Goal: Transaction & Acquisition: Purchase product/service

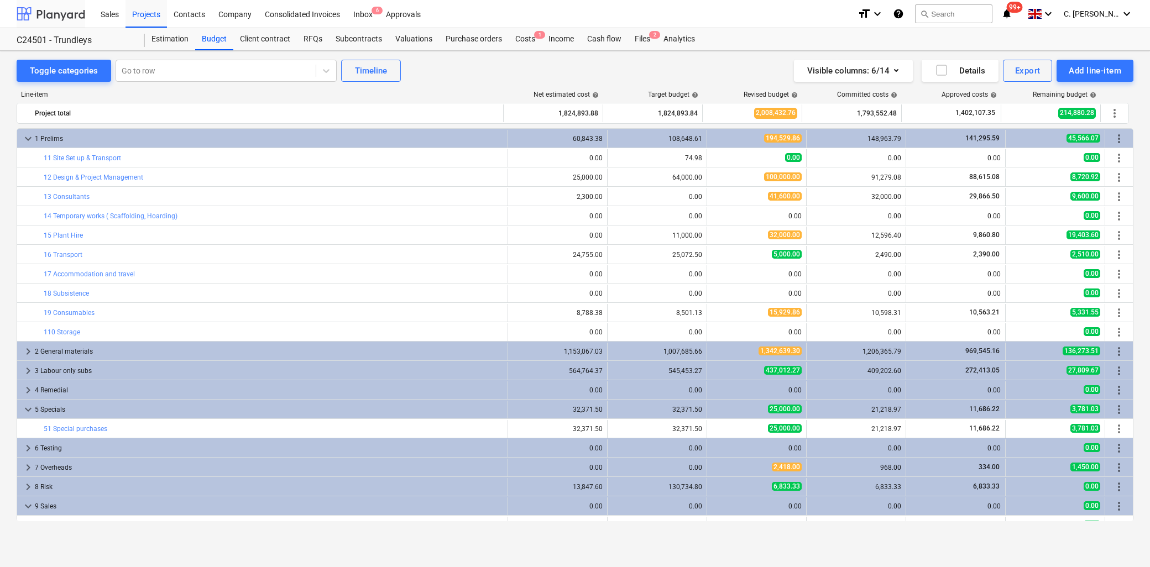
click at [45, 14] on div at bounding box center [51, 14] width 69 height 28
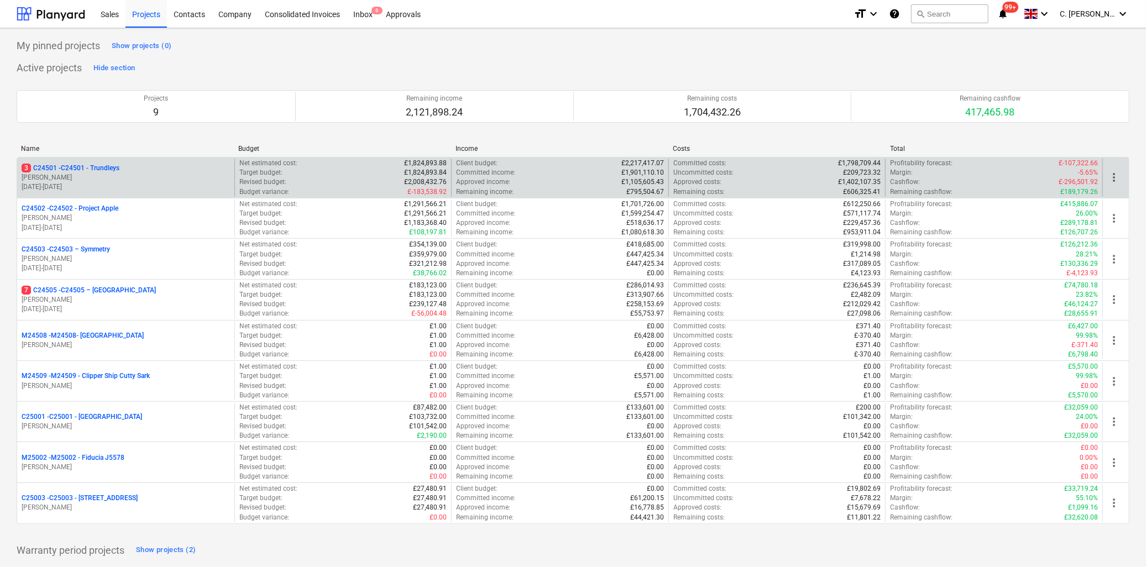
click at [105, 175] on p "[PERSON_NAME]" at bounding box center [126, 177] width 208 height 9
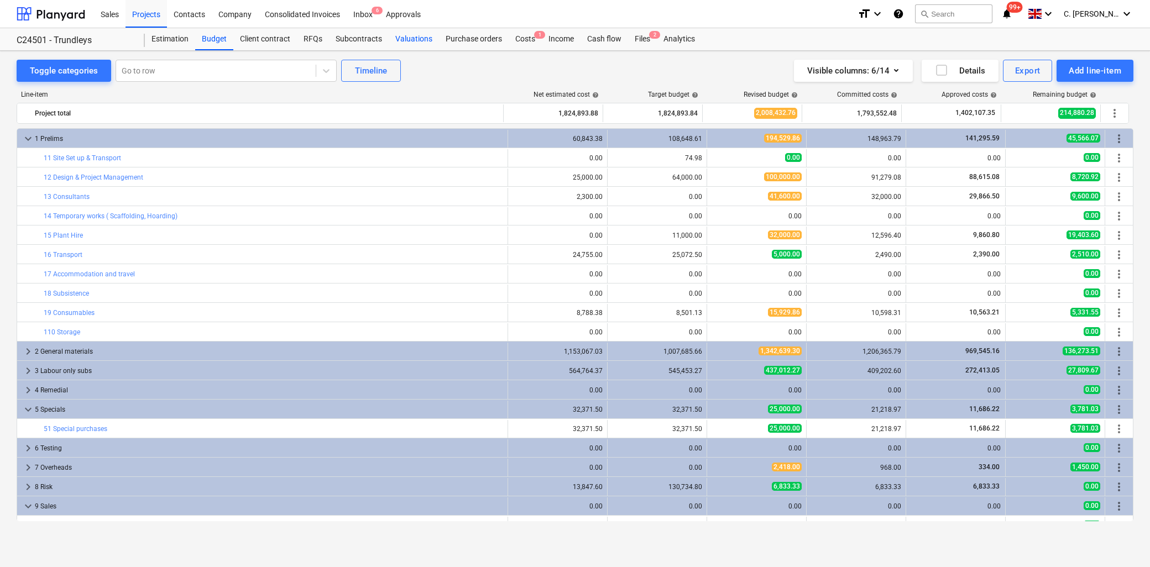
click at [413, 38] on div "Valuations" at bounding box center [414, 39] width 50 height 22
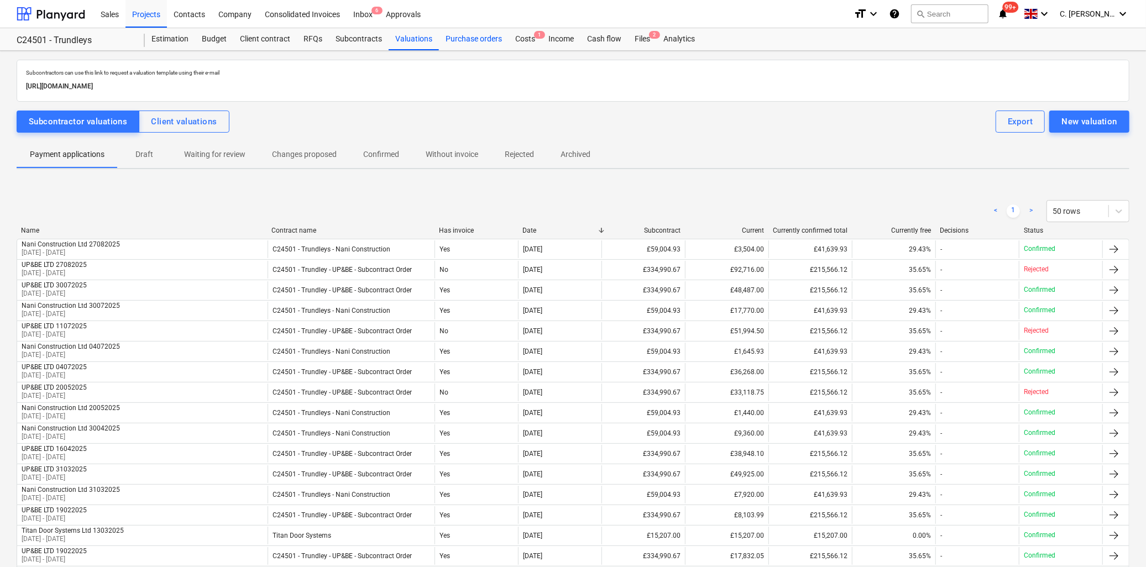
click at [478, 35] on div "Purchase orders" at bounding box center [474, 39] width 70 height 22
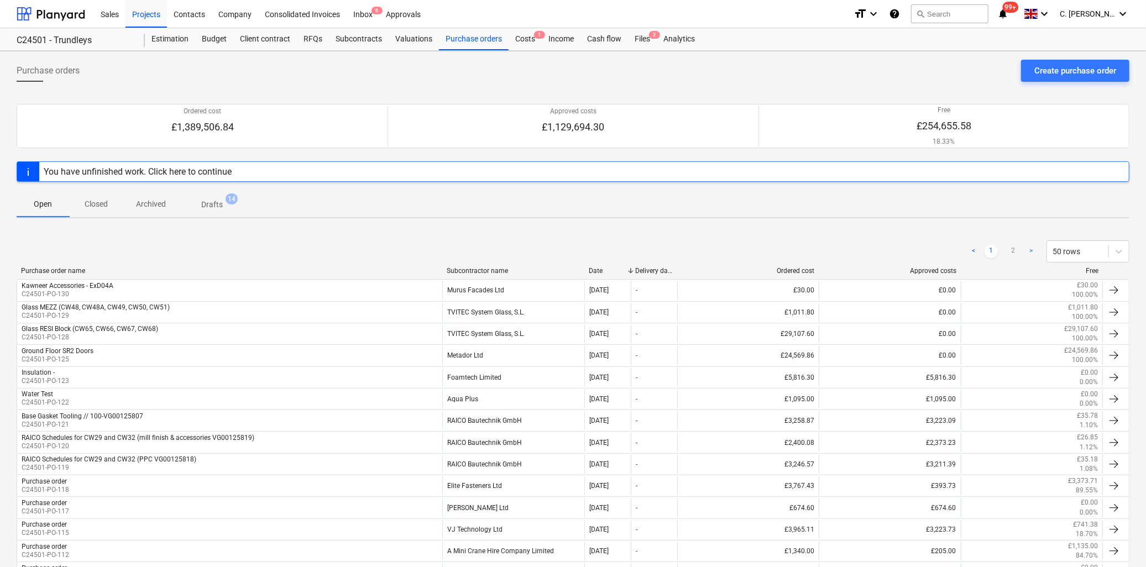
click at [468, 271] on div "Subcontractor name" at bounding box center [513, 271] width 133 height 8
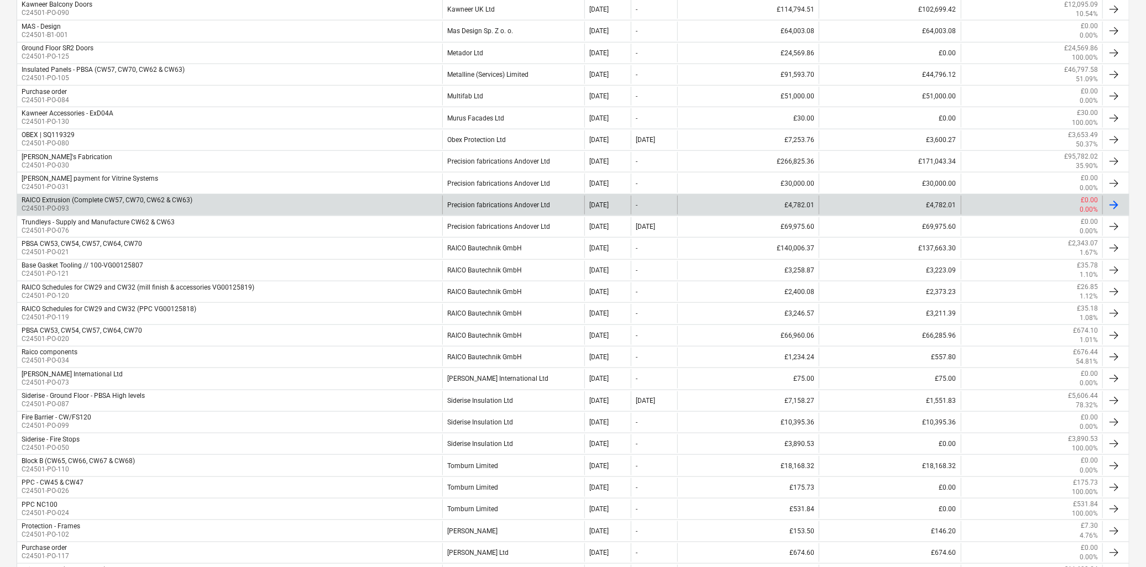
scroll to position [864, 0]
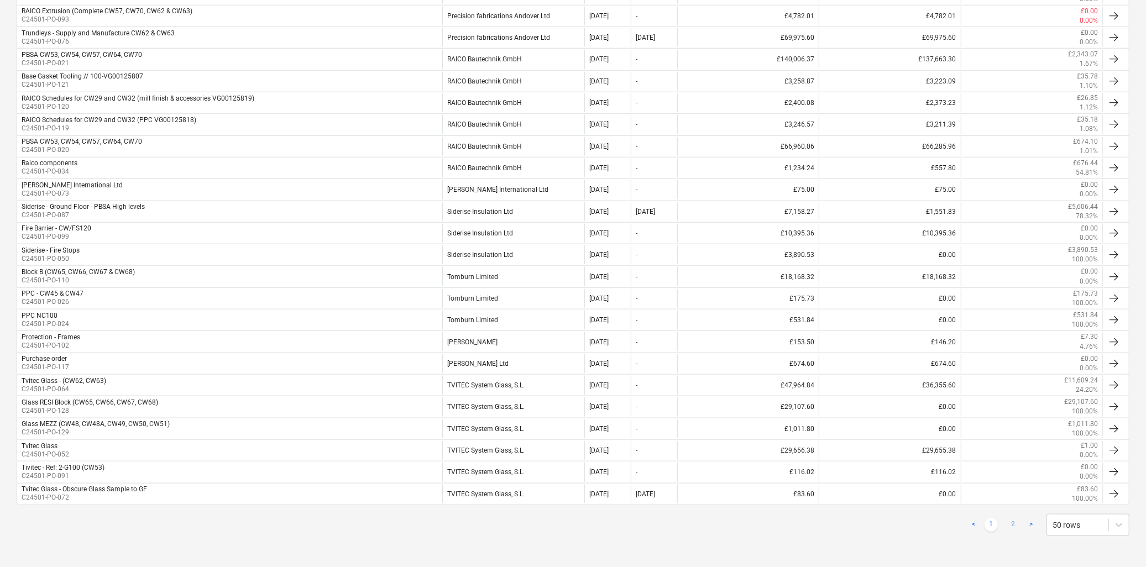
click at [1010, 528] on link "2" at bounding box center [1013, 525] width 13 height 13
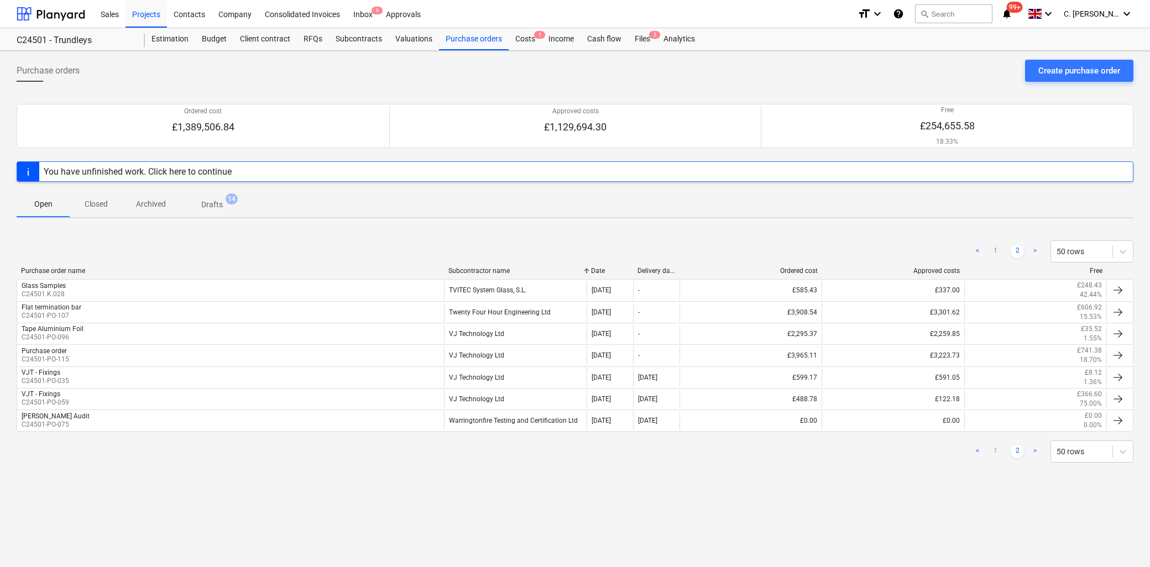
click at [993, 451] on link "1" at bounding box center [995, 451] width 13 height 13
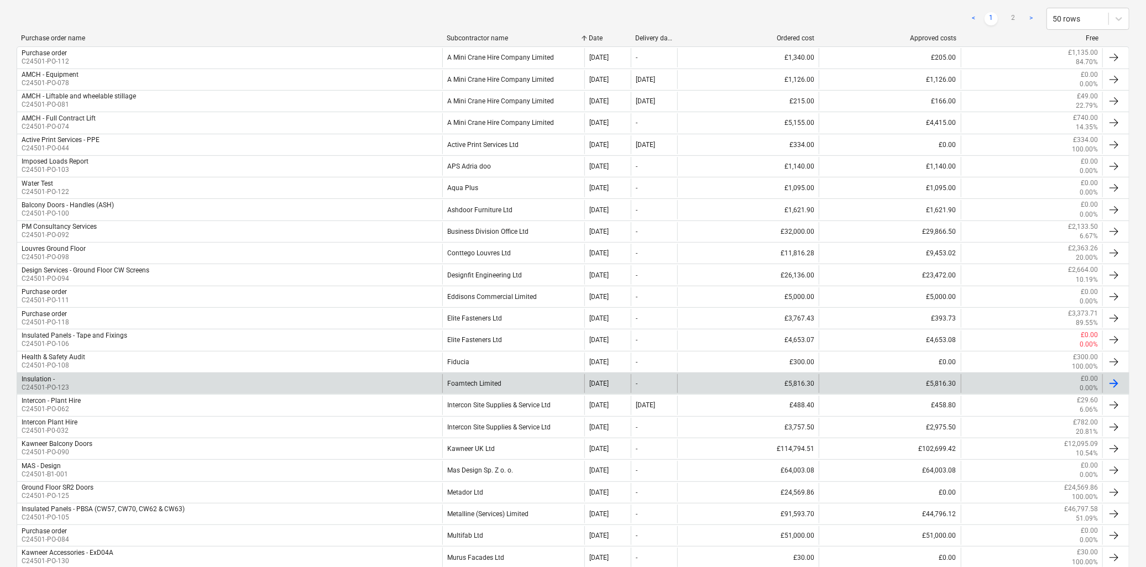
scroll to position [307, 0]
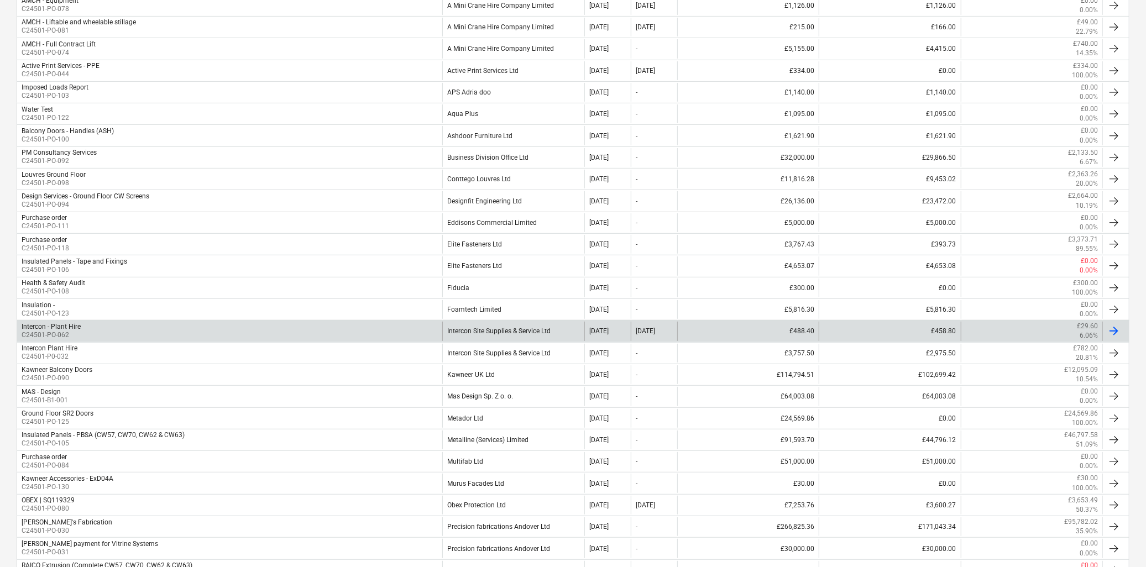
click at [502, 330] on div "Intercon Site Supplies & Service Ltd" at bounding box center [513, 331] width 142 height 19
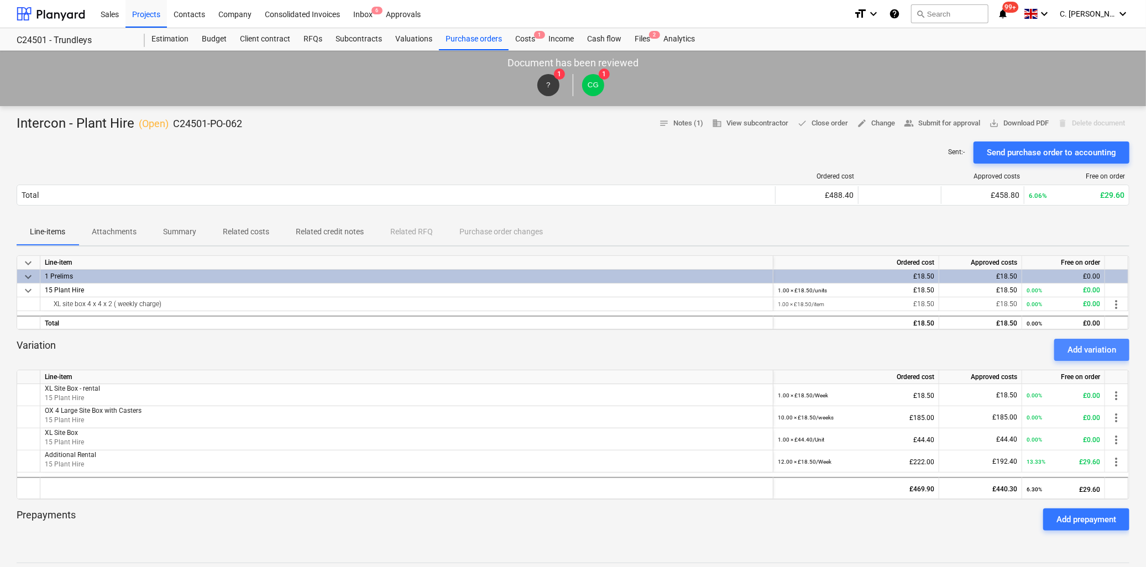
click at [1094, 347] on div "Add variation" at bounding box center [1092, 350] width 49 height 14
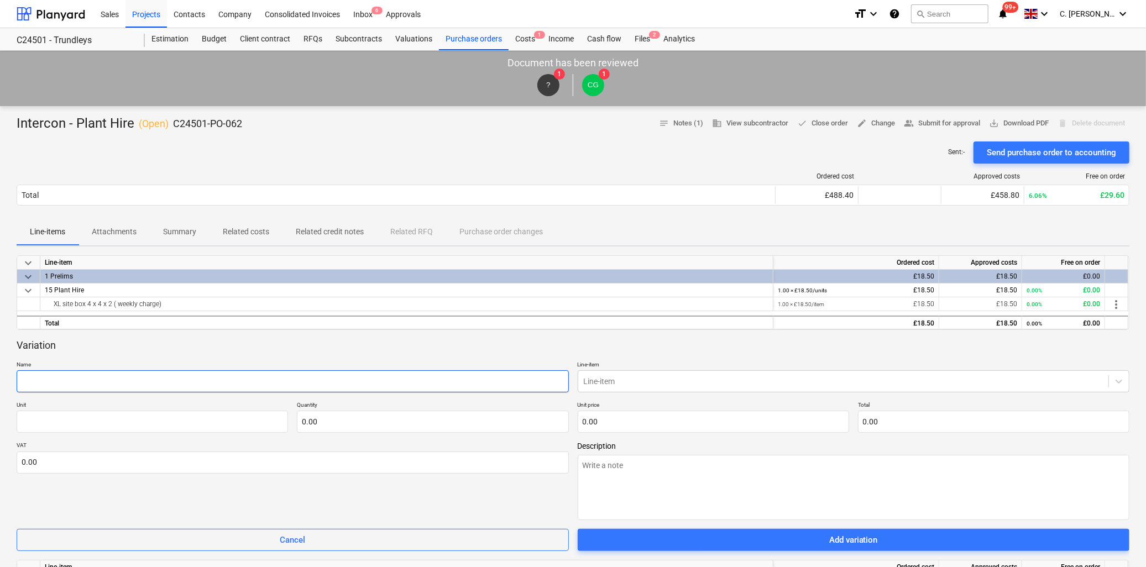
drag, startPoint x: 51, startPoint y: 373, endPoint x: 60, endPoint y: 373, distance: 8.3
click at [51, 373] on input "text" at bounding box center [293, 381] width 552 height 22
paste input "SKYJACK 3226 MEP XHIRE Week 1 £165.00 £0.00 £165.00 (XHIRE)"
type textarea "x"
type input "SKYJACK 3226 MEP XHIRE Week 1 £165.00 £0.00 £165.00 (XHIRE)"
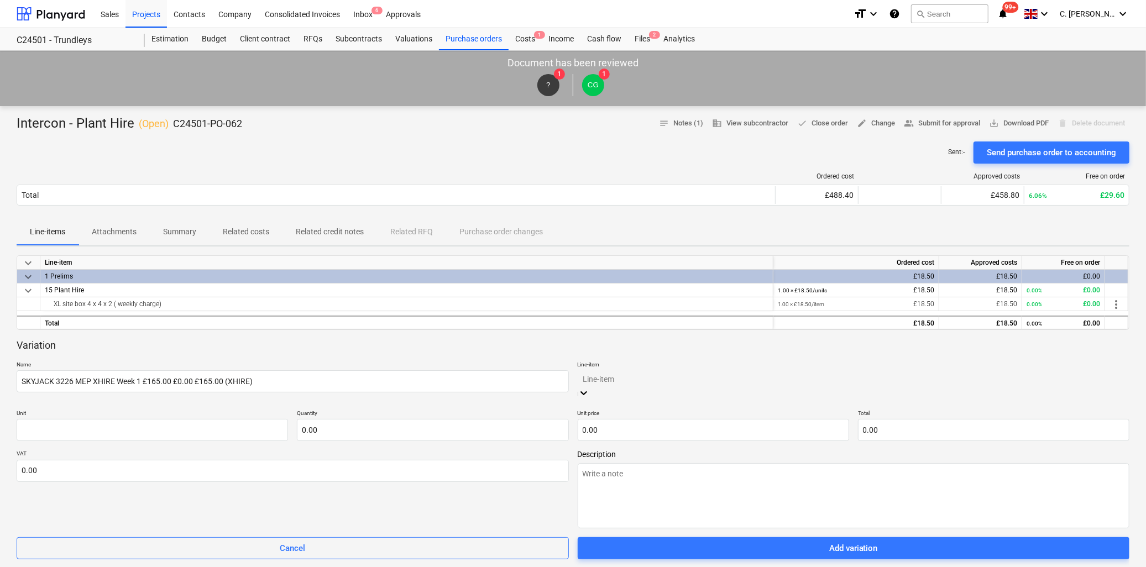
click at [661, 375] on div at bounding box center [853, 379] width 541 height 13
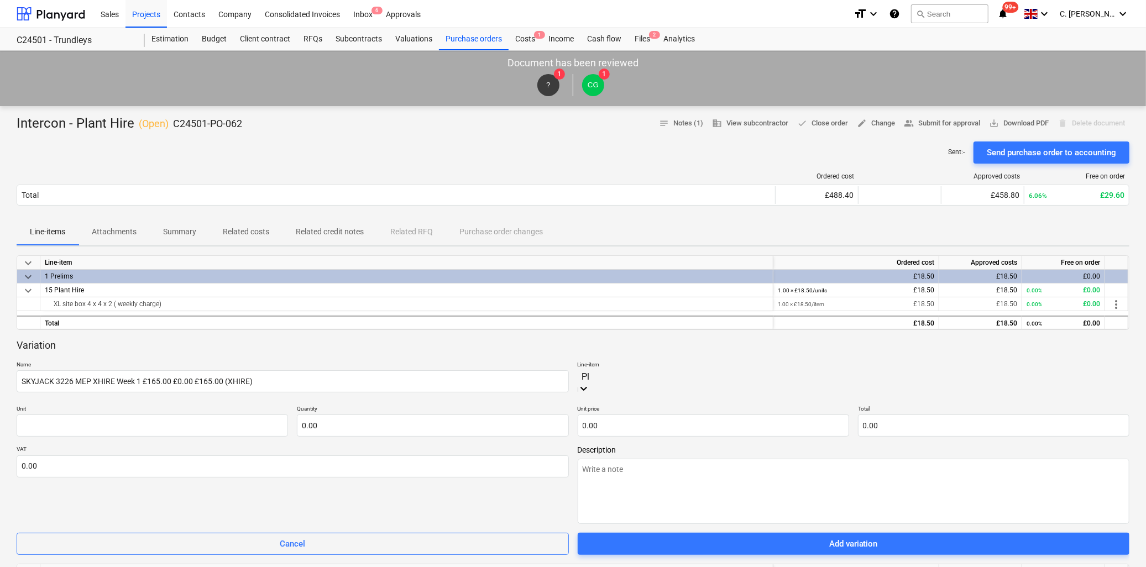
type input "Pla"
click at [593, 567] on div "-- 15 Plant Hire" at bounding box center [573, 571] width 1146 height 9
type textarea "x"
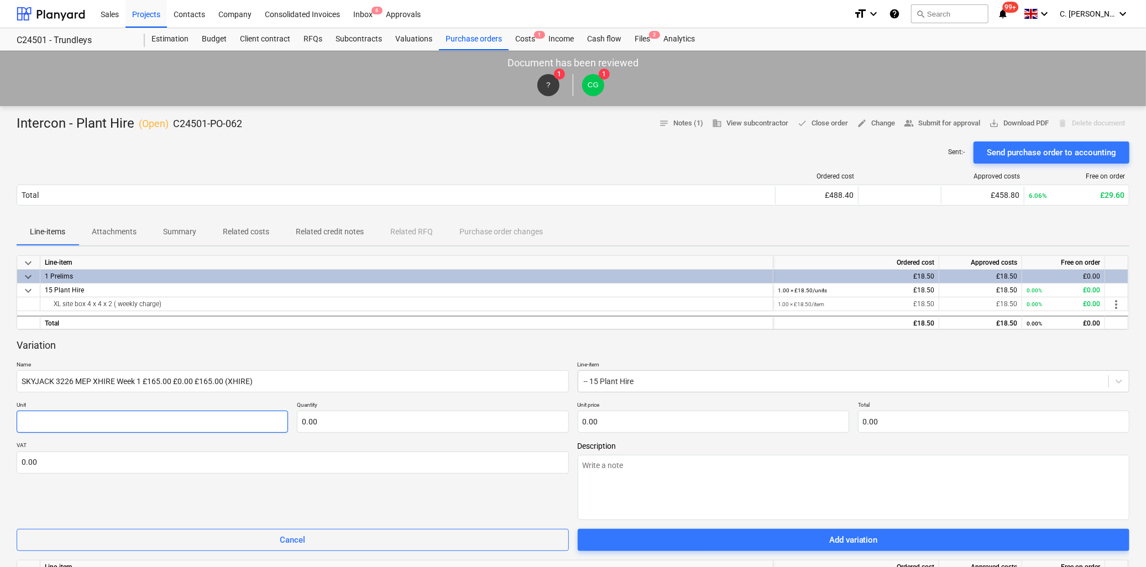
click at [87, 421] on input "text" at bounding box center [152, 422] width 271 height 22
type textarea "x"
type input "W"
type textarea "x"
type input "We"
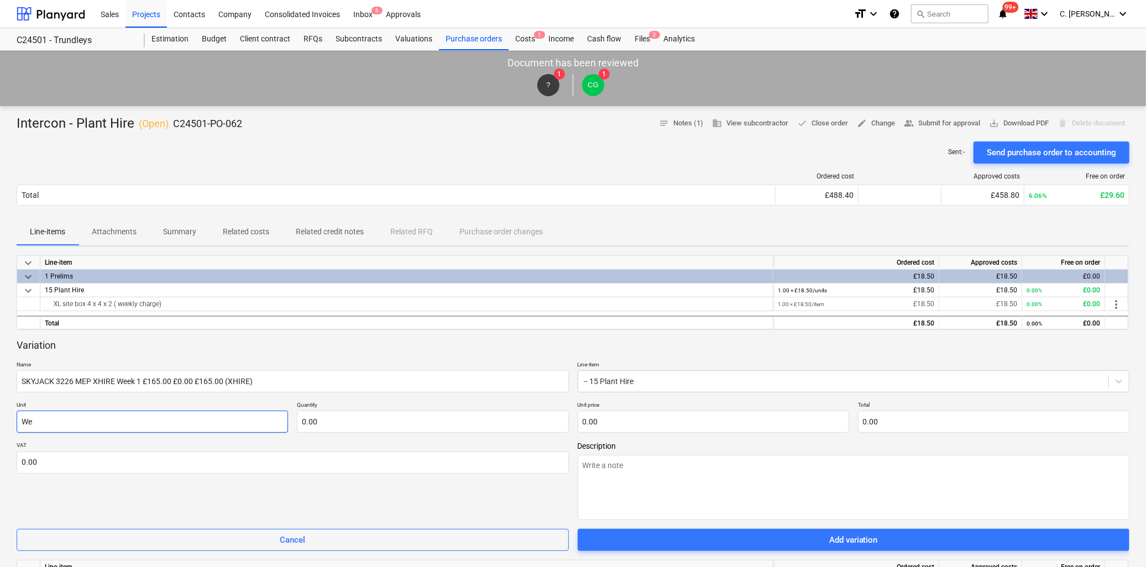
type textarea "x"
type input "Wee"
type textarea "x"
type input "Week"
click at [338, 412] on input "text" at bounding box center [432, 422] width 271 height 22
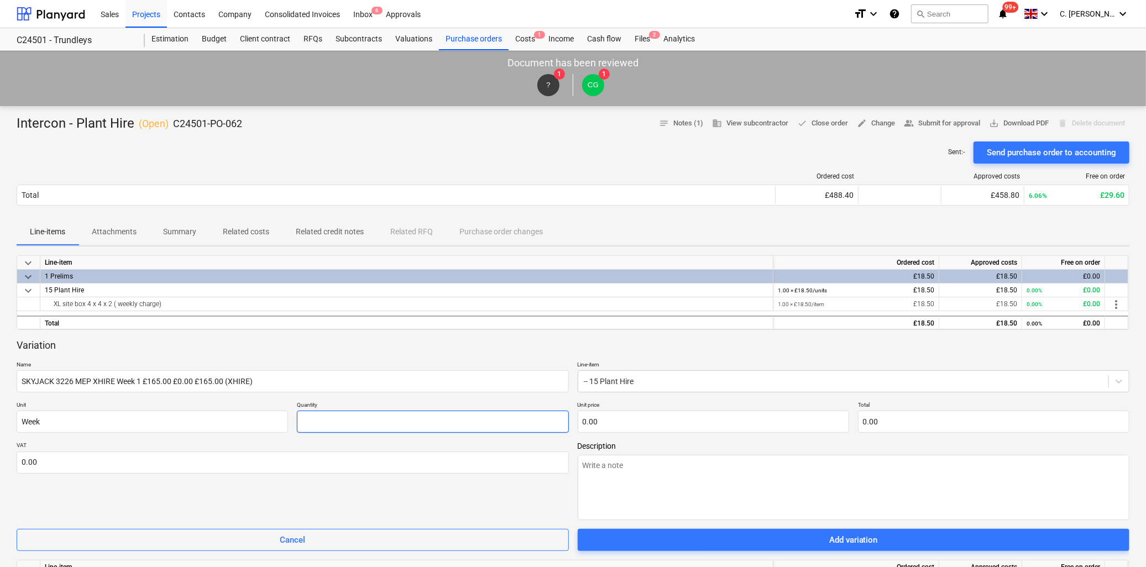
type textarea "x"
type input "1.00"
click at [664, 422] on input "text" at bounding box center [713, 422] width 271 height 22
type textarea "x"
type input "1"
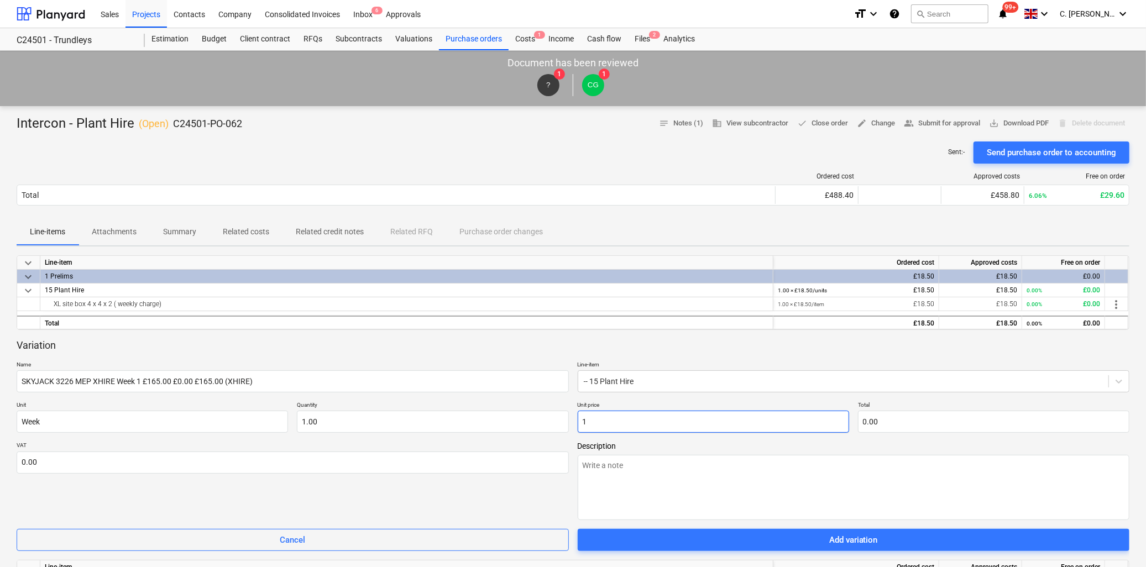
type input "1.00"
type textarea "x"
type input "16"
type input "16.00"
type textarea "x"
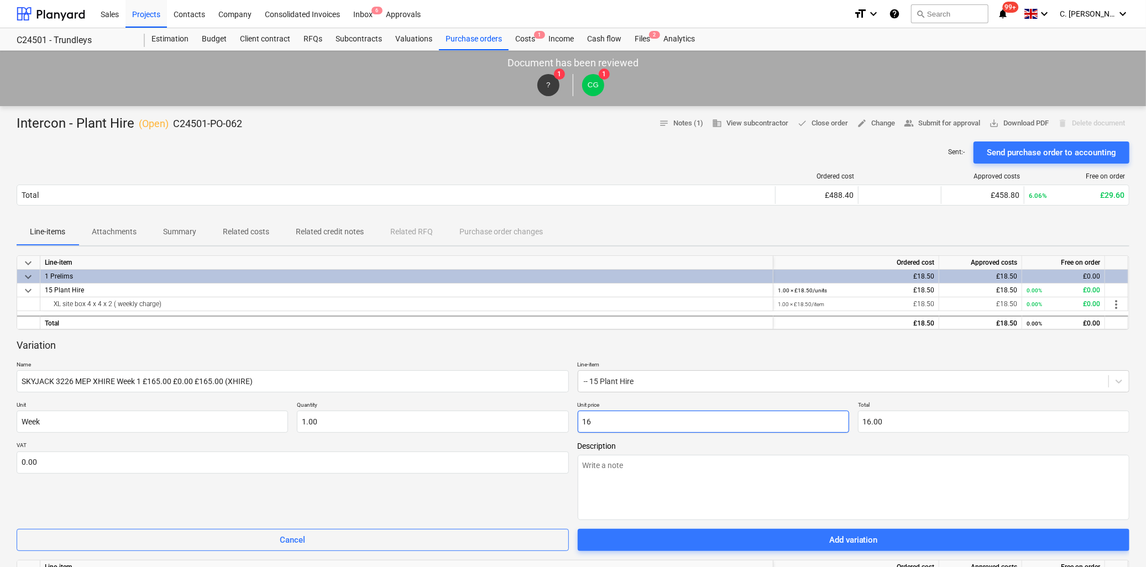
type input "165"
type input "165.00"
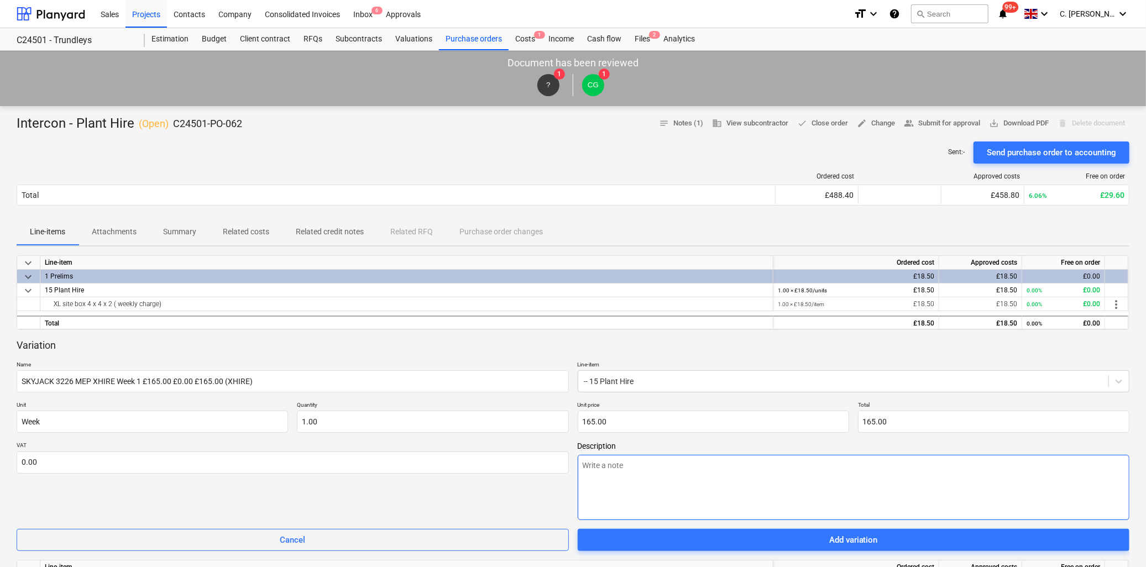
click at [676, 466] on textarea at bounding box center [854, 487] width 552 height 65
type textarea "x"
type textarea "G"
type textarea "x"
type textarea "Gla"
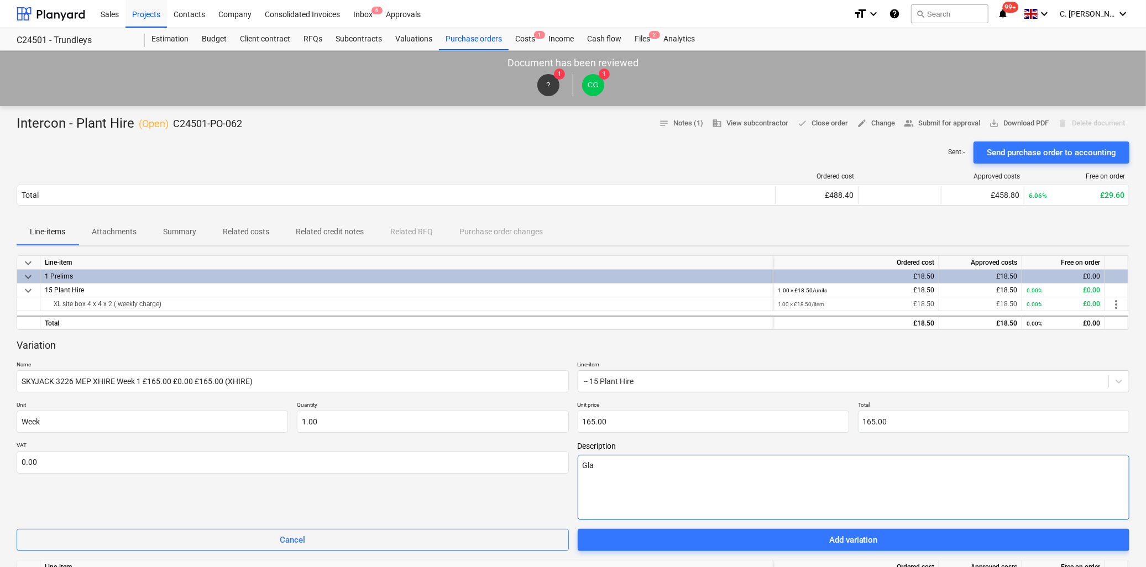
type textarea "x"
type textarea "Glas"
type textarea "x"
type textarea "Glass"
type textarea "x"
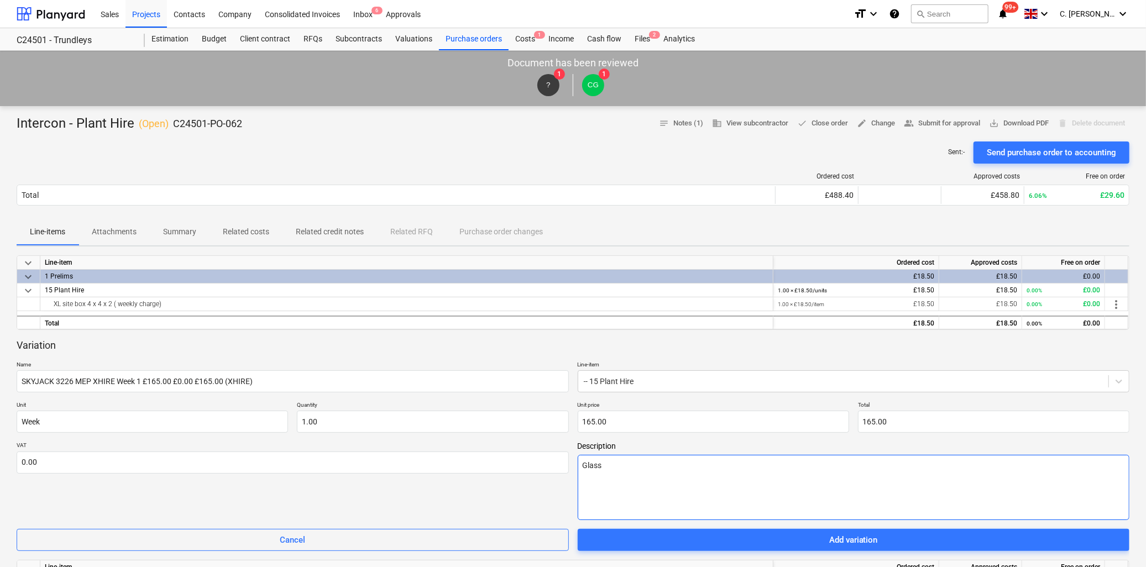
type textarea "Glass"
type textarea "x"
type textarea "Glass i"
type textarea "x"
type textarea "Glass in"
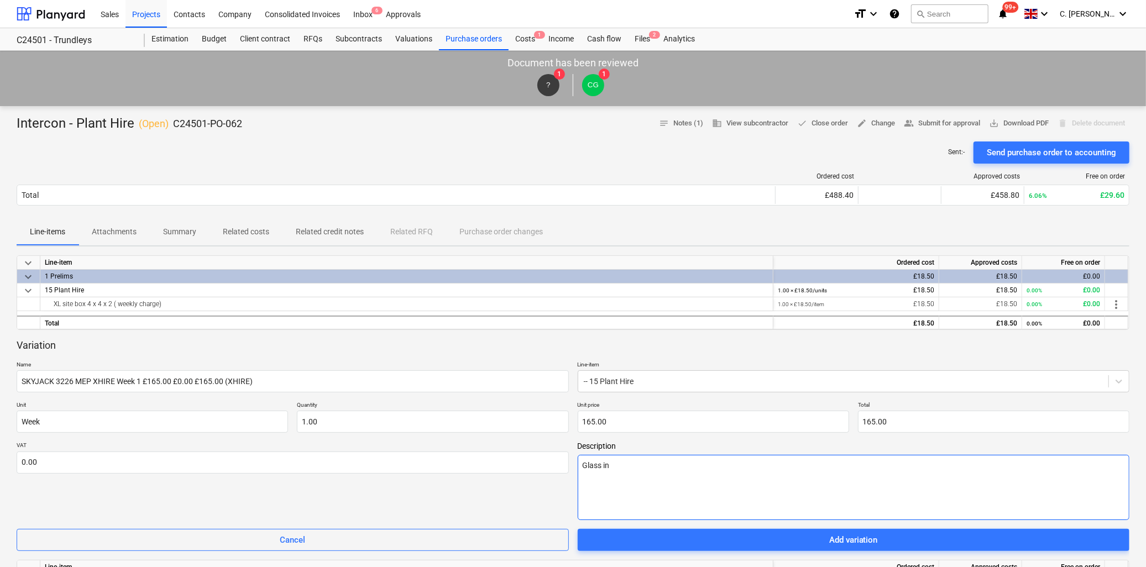
type textarea "x"
type textarea "Glass ins"
type textarea "x"
type textarea "Glass inst"
type textarea "x"
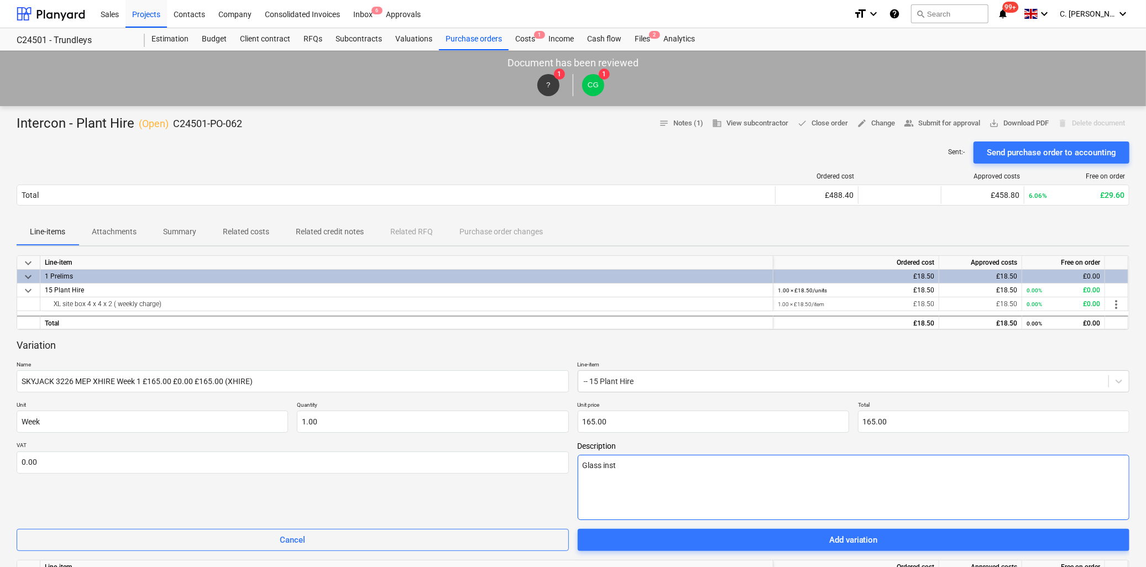
type textarea "Glass insta"
type textarea "x"
type textarea "Glass install"
type textarea "x"
type textarea "Glass installa"
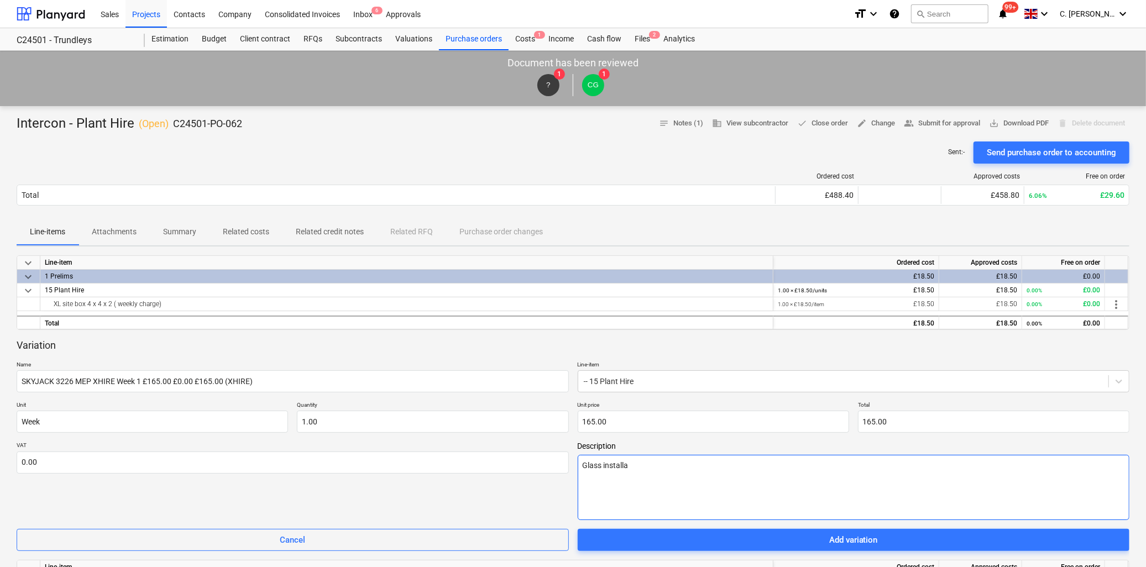
type textarea "x"
type textarea "Glass installat"
type textarea "x"
type textarea "Glass installati"
type textarea "x"
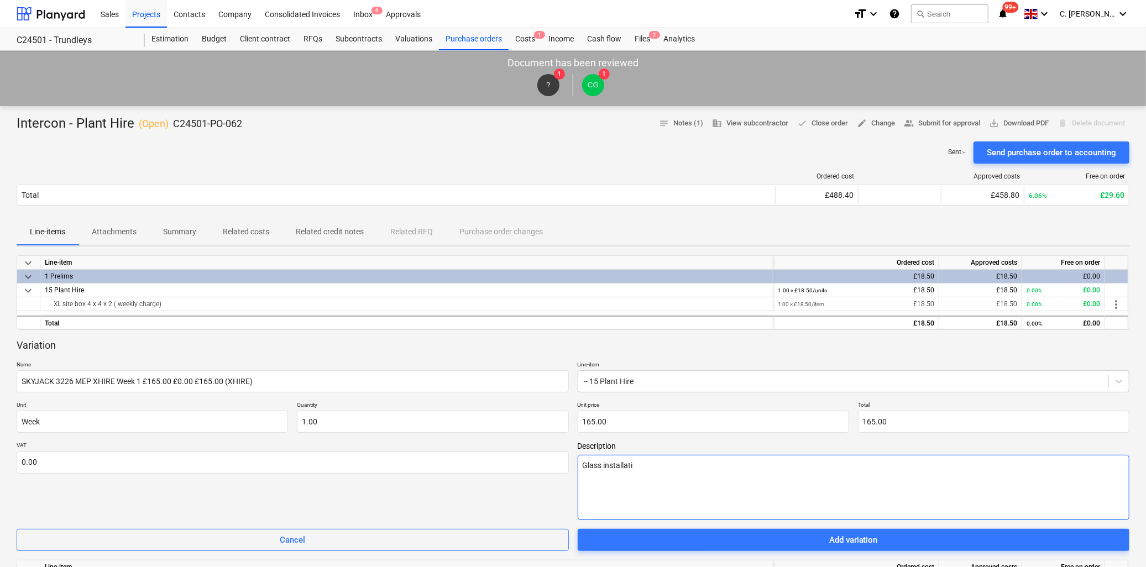
type textarea "Glass installatio"
type textarea "x"
type textarea "Glass installation"
type textarea "x"
type textarea "Glass installation -"
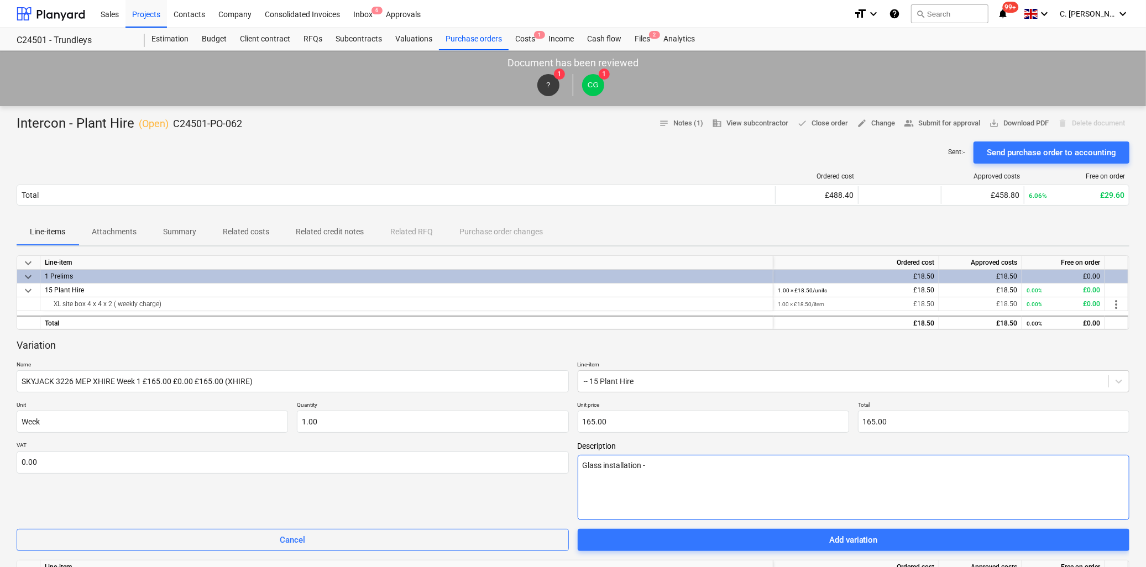
type textarea "x"
type textarea "Glass installation -0"
type textarea "x"
type textarea "Glass installation -0"
type textarea "x"
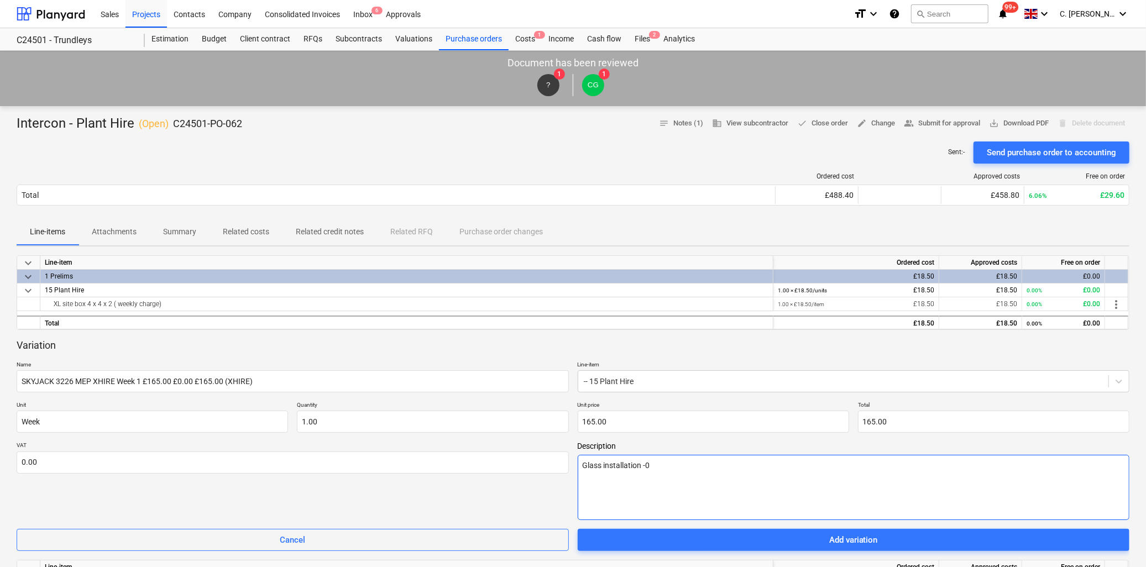
type textarea "Glass installation -0"
type textarea "x"
type textarea "Glass installation -"
type textarea "x"
type textarea "Glass installation -"
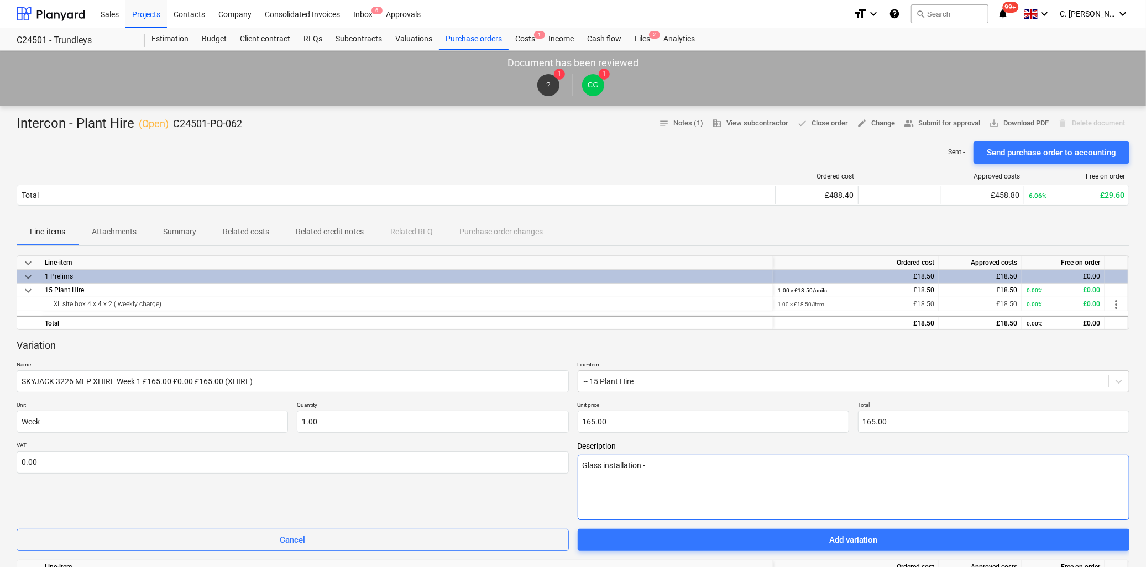
type textarea "x"
type textarea "Glass installation - g"
type textarea "x"
type textarea "Glass installation - gr"
type textarea "x"
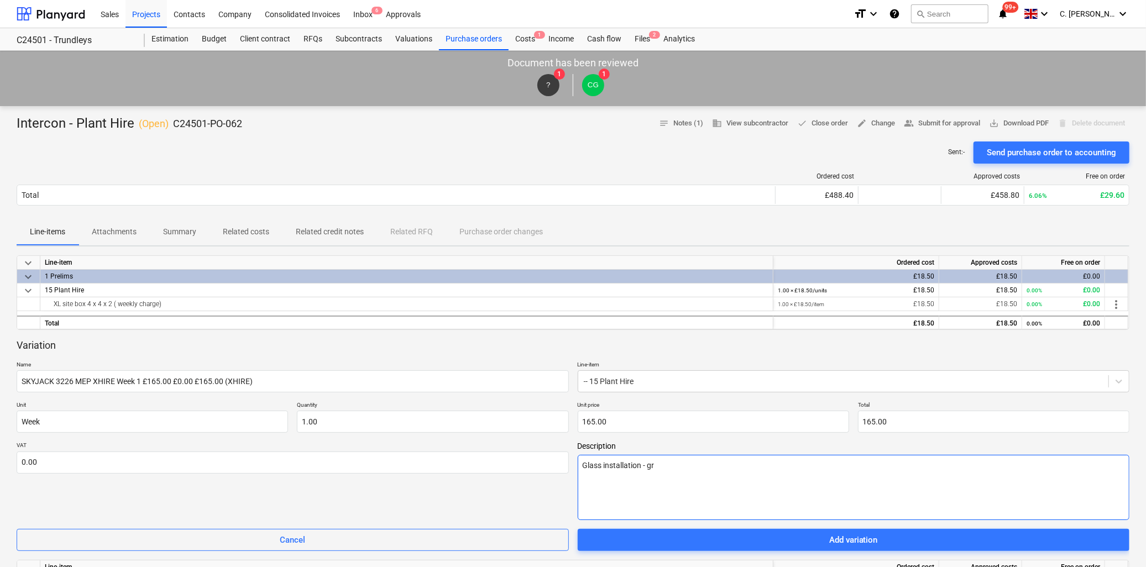
type textarea "Glass installation - gro"
type textarea "x"
type textarea "Glass installation - grou"
type textarea "x"
type textarea "Glass installation - groun"
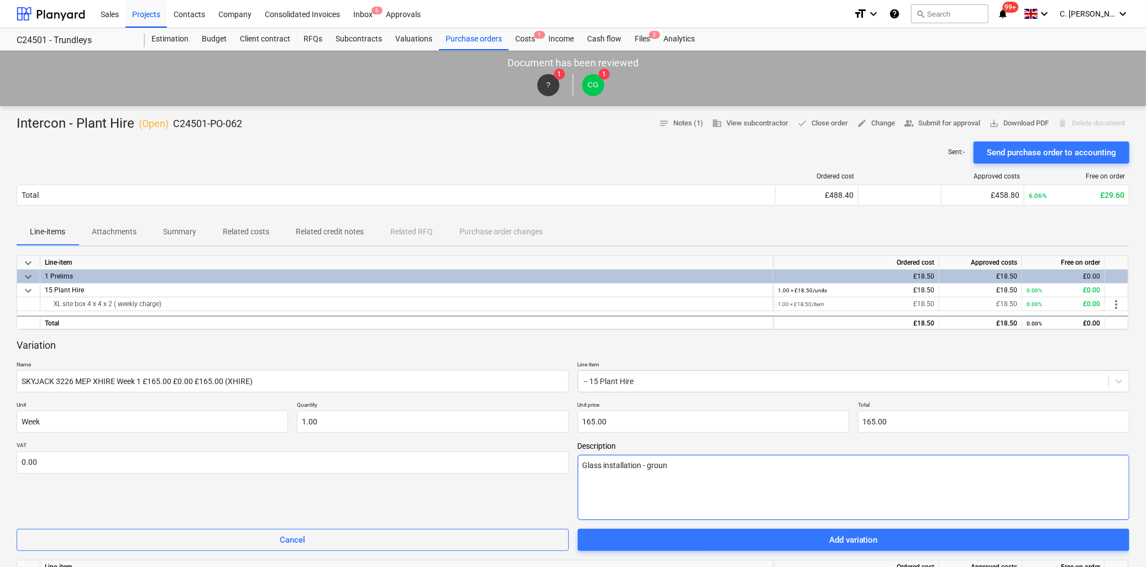
type textarea "x"
type textarea "Glass installation - ground"
type textarea "x"
type textarea "Glass installation - ground fl"
type textarea "x"
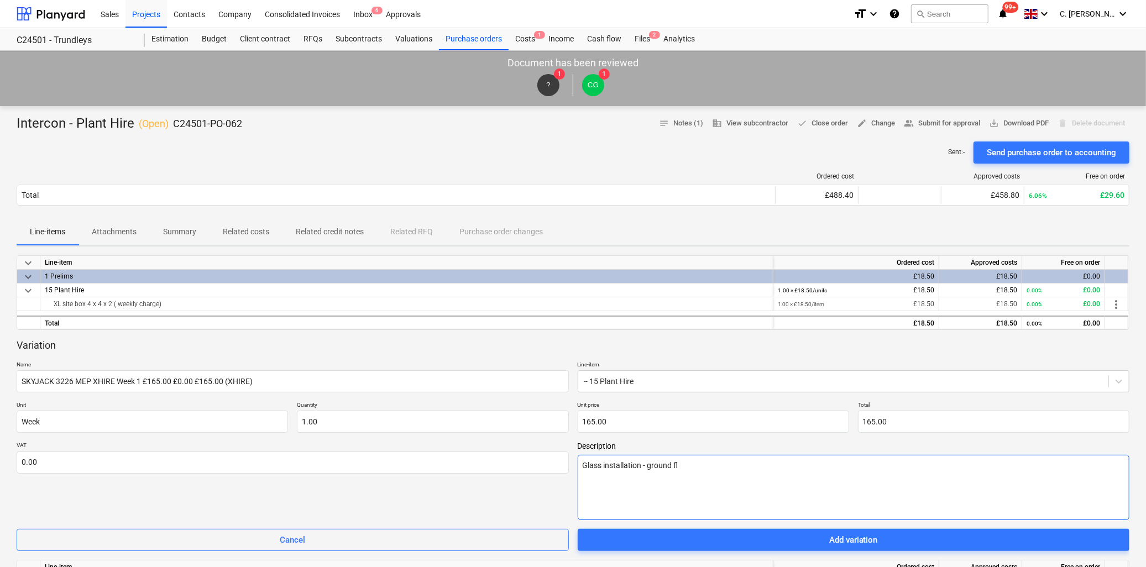
type textarea "Glass installation - ground fl;"
type textarea "x"
type textarea "Glass installation - ground fl;o"
type textarea "x"
type textarea "Glass installation - ground fl;oo"
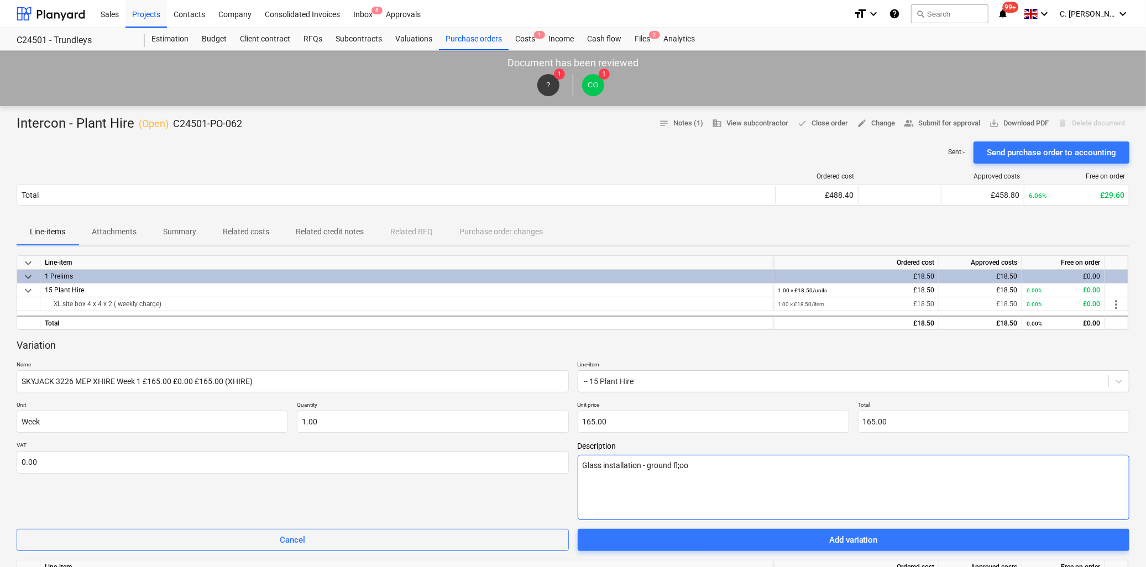
type textarea "x"
type textarea "Glass installation - ground fl;oor"
type textarea "x"
type textarea "Glass installation - ground fl;oor"
type textarea "x"
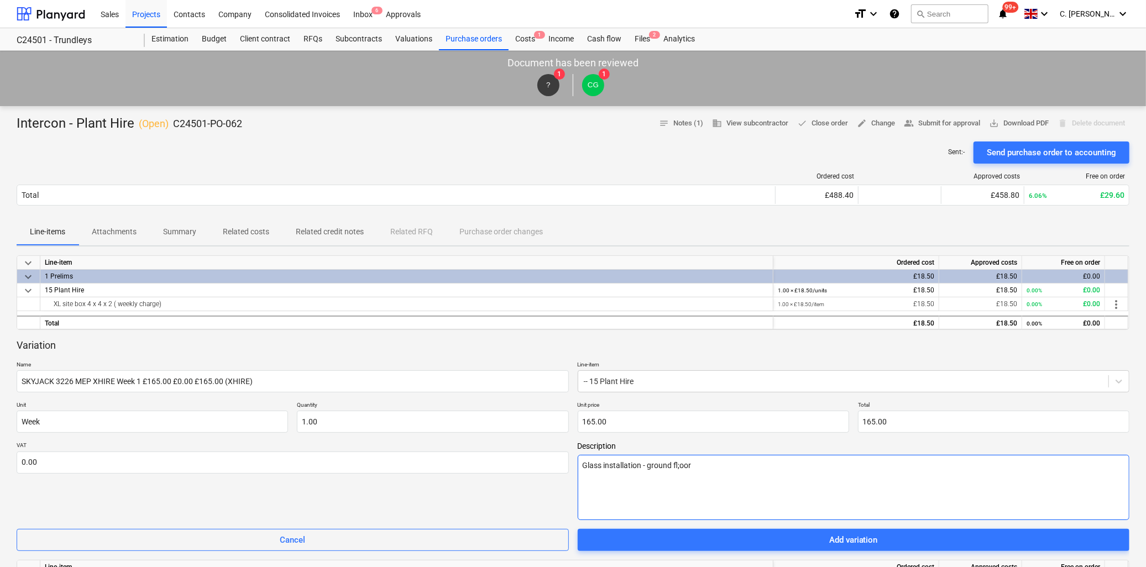
type textarea "Glass installation - ground floor"
click at [643, 467] on textarea "Glass installation - ground floor" at bounding box center [854, 487] width 552 height 65
type textarea "x"
type textarea "Glass installation - ground floor"
type textarea "x"
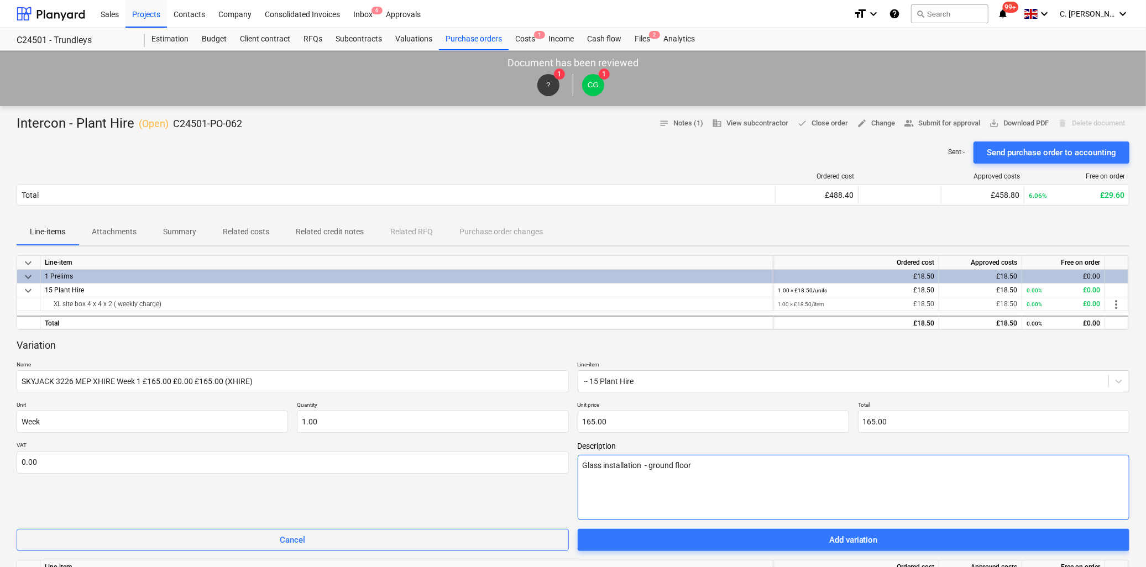
type textarea "Glass installation a - ground floor"
type textarea "x"
type textarea "Glass installation ac - ground floor"
type textarea "x"
type textarea "Glass installation acc - ground floor"
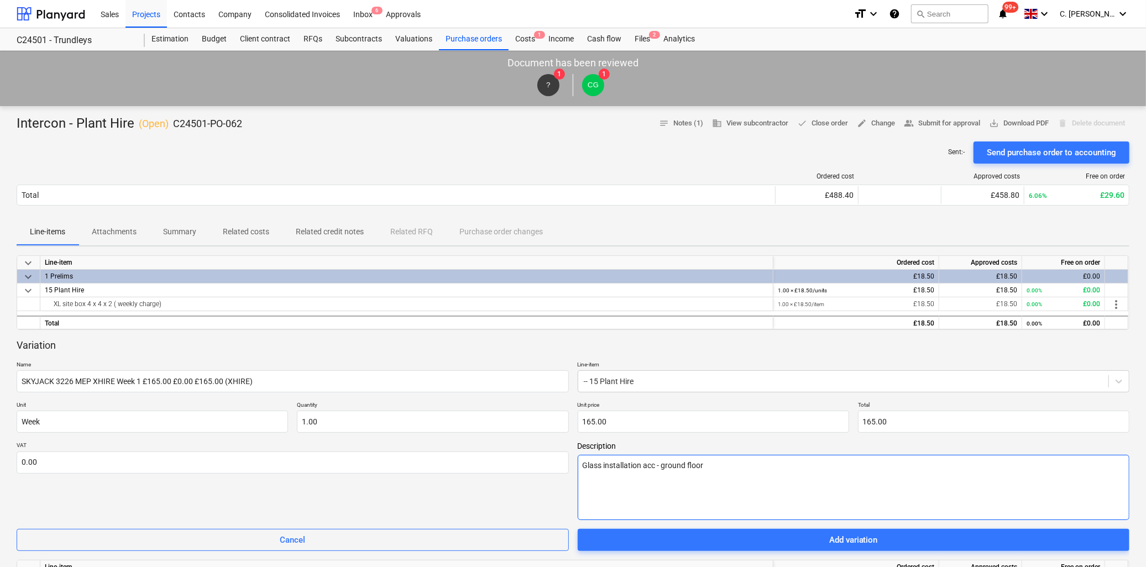
type textarea "x"
type textarea "Glass installation acce - ground floor"
type textarea "x"
type textarea "Glass installation acces - ground floor"
type textarea "x"
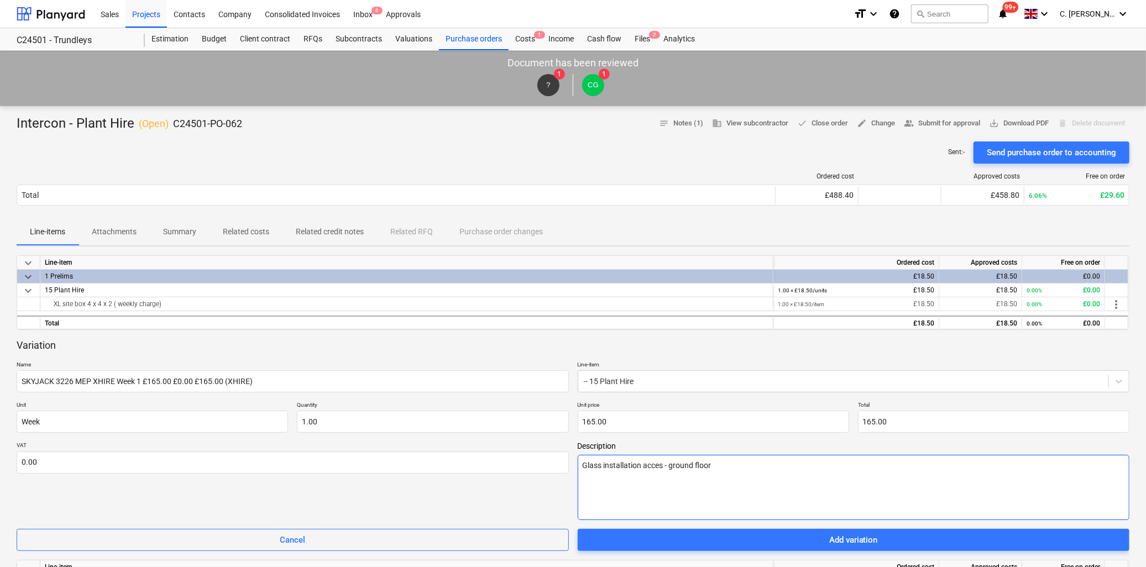
type textarea "Glass installation access - ground floor"
type textarea "x"
click at [744, 468] on textarea "Glass installation access - ground floor" at bounding box center [854, 487] width 552 height 65
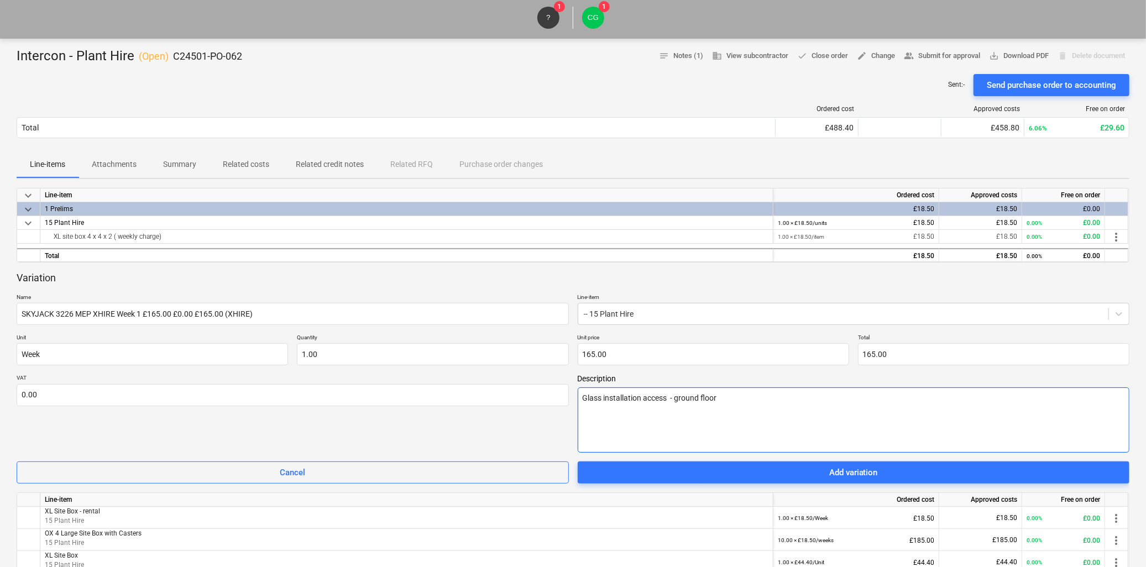
scroll to position [246, 0]
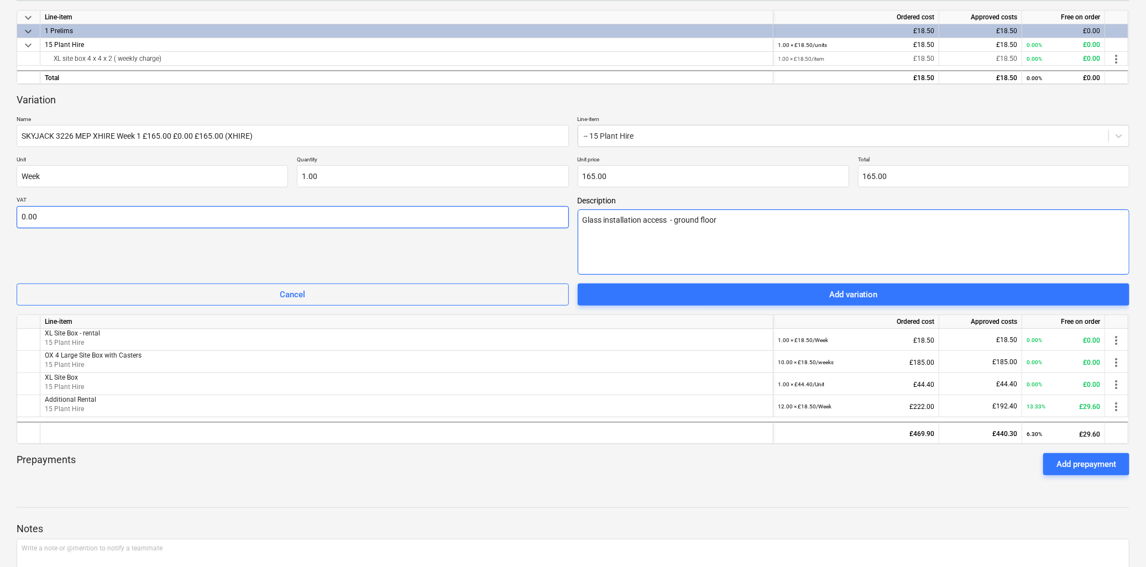
drag, startPoint x: 733, startPoint y: 223, endPoint x: 472, endPoint y: 226, distance: 261.0
click at [472, 225] on div "VAT 0.00 Description Glass installation access - ground floor" at bounding box center [573, 235] width 1113 height 79
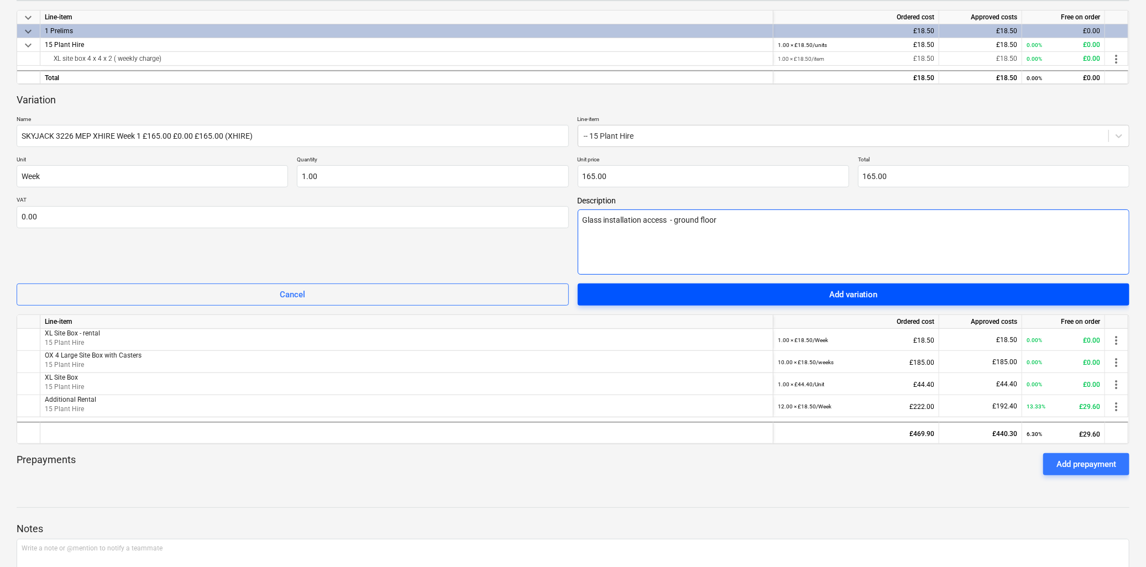
type textarea "Glass installation access - ground floor"
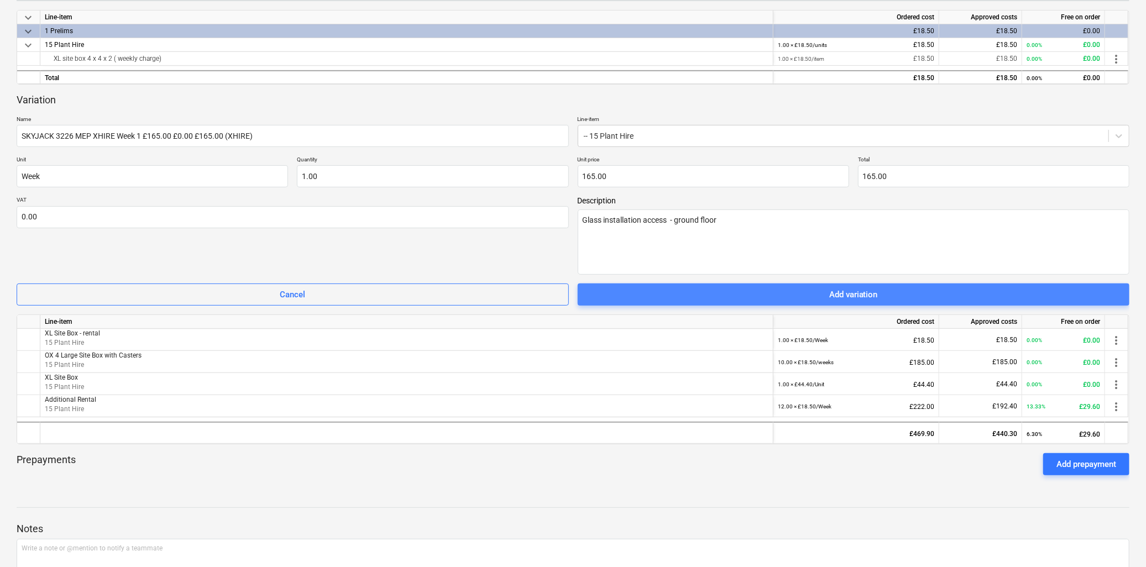
click at [854, 296] on div "Add variation" at bounding box center [853, 295] width 49 height 14
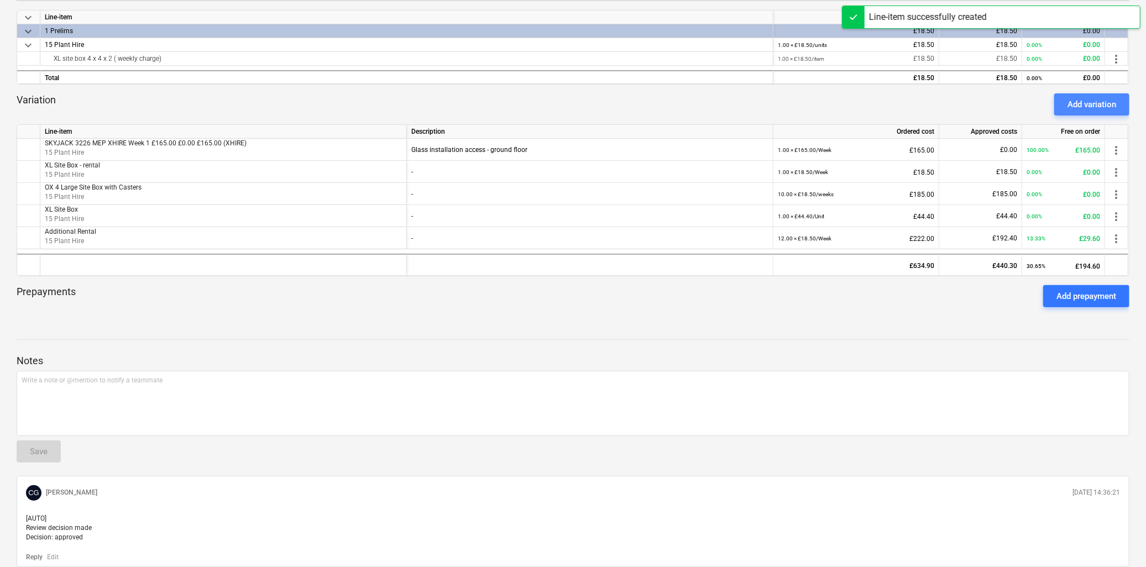
click at [1089, 102] on div "Add variation" at bounding box center [1092, 104] width 49 height 14
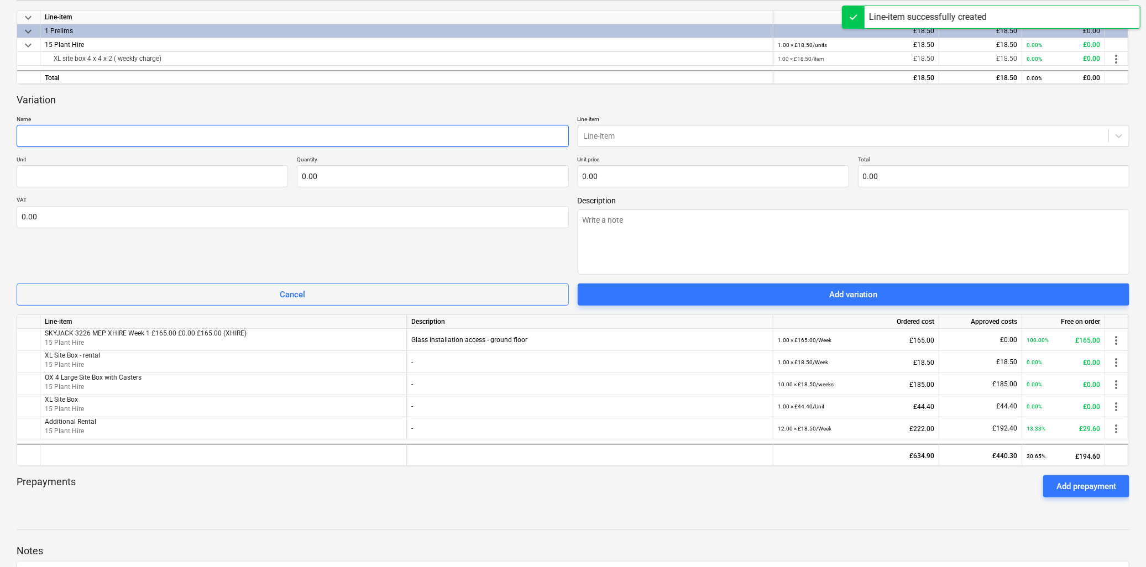
click at [58, 134] on input "text" at bounding box center [293, 136] width 552 height 22
type textarea "x"
type input "T"
type textarea "x"
type input "Tr"
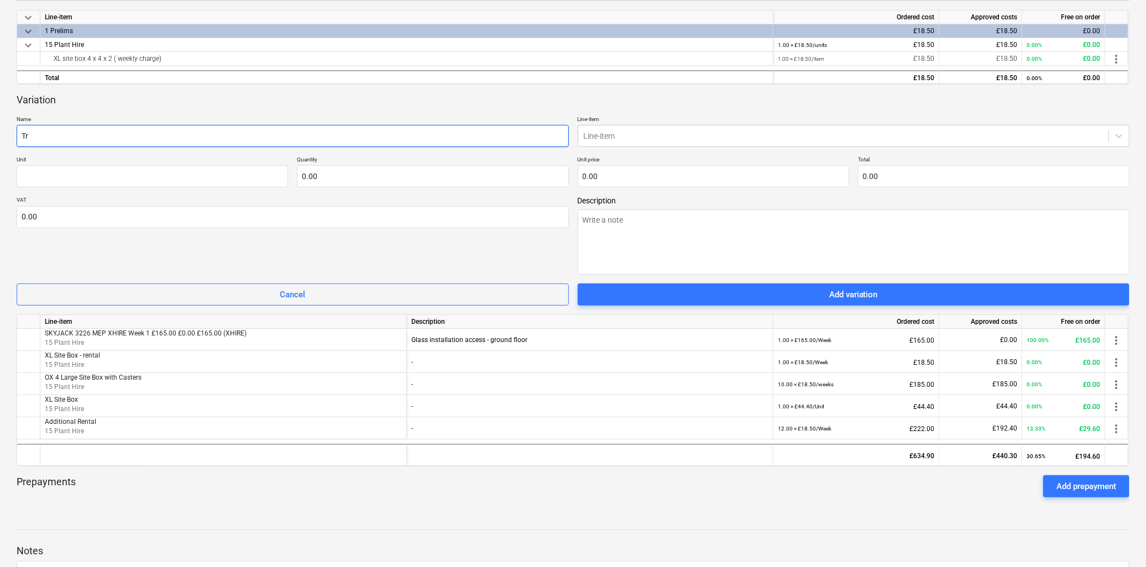
type textarea "x"
type input "Tra"
type textarea "x"
type input "[PERSON_NAME]"
type textarea "x"
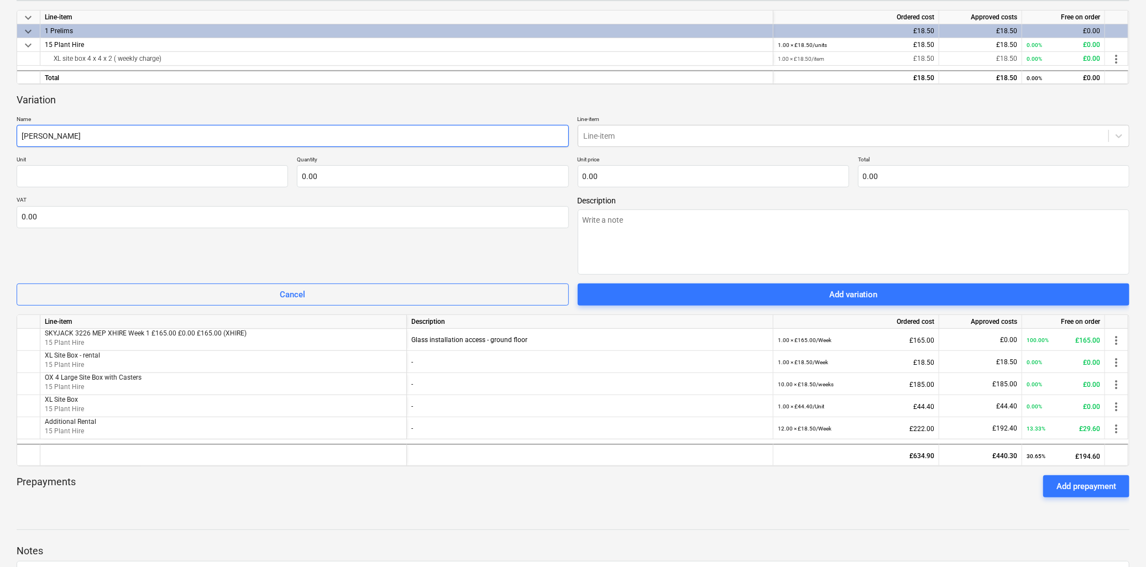
type input "Trans"
type textarea "x"
type input "Transp"
type textarea "x"
type input "Transpo"
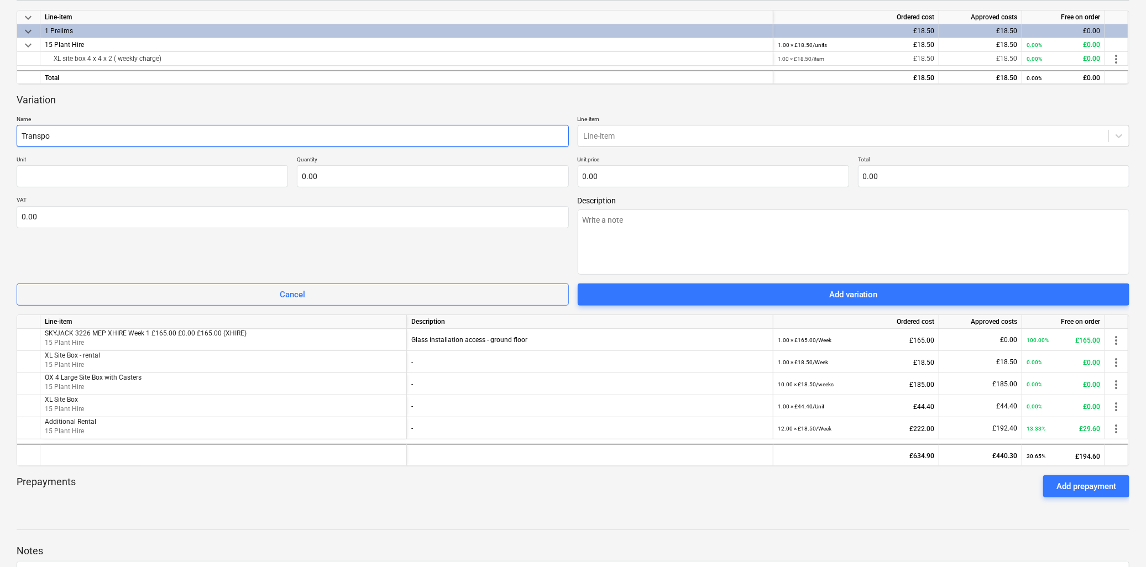
type textarea "x"
type input "Transpor"
type textarea "x"
type input "Transport"
type textarea "x"
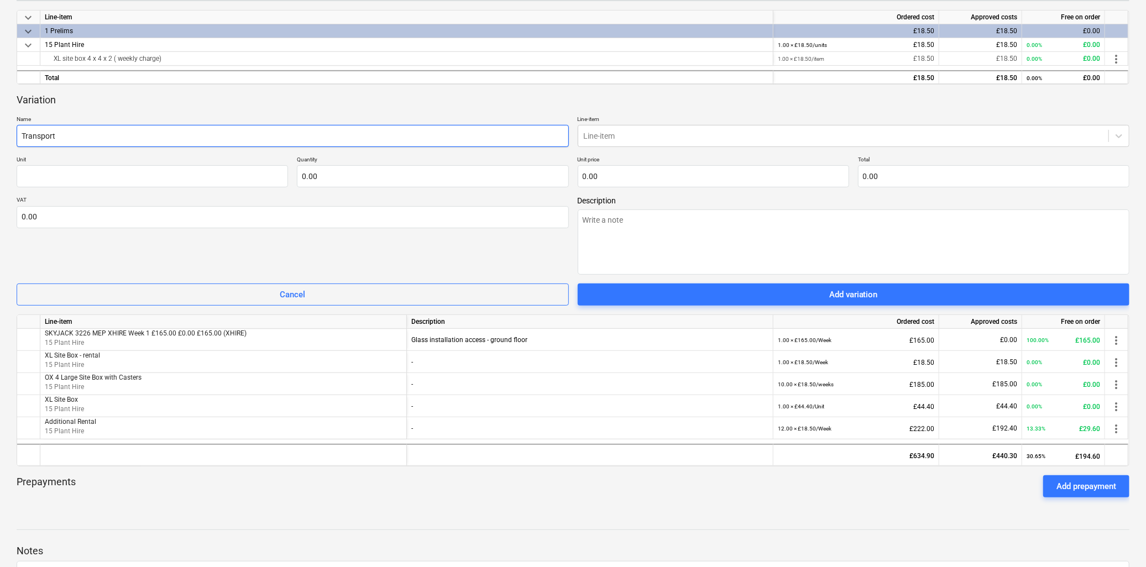
type input "Transport"
type textarea "x"
type input "Transport e"
type textarea "x"
type input "Transport ea"
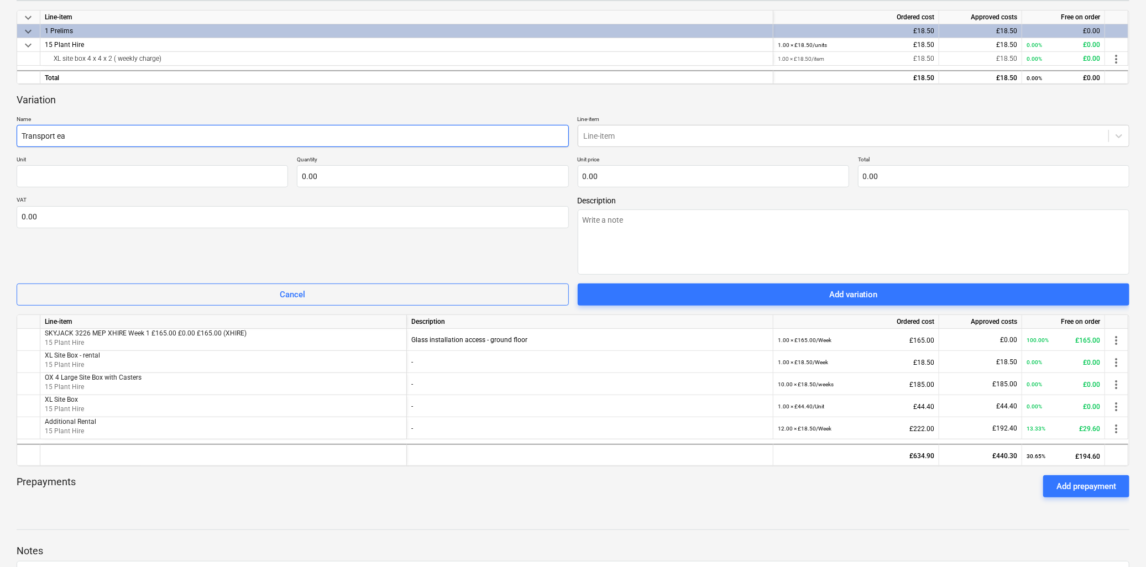
type textarea "x"
type input "Transport eac"
type textarea "x"
type input "Transport each"
type textarea "x"
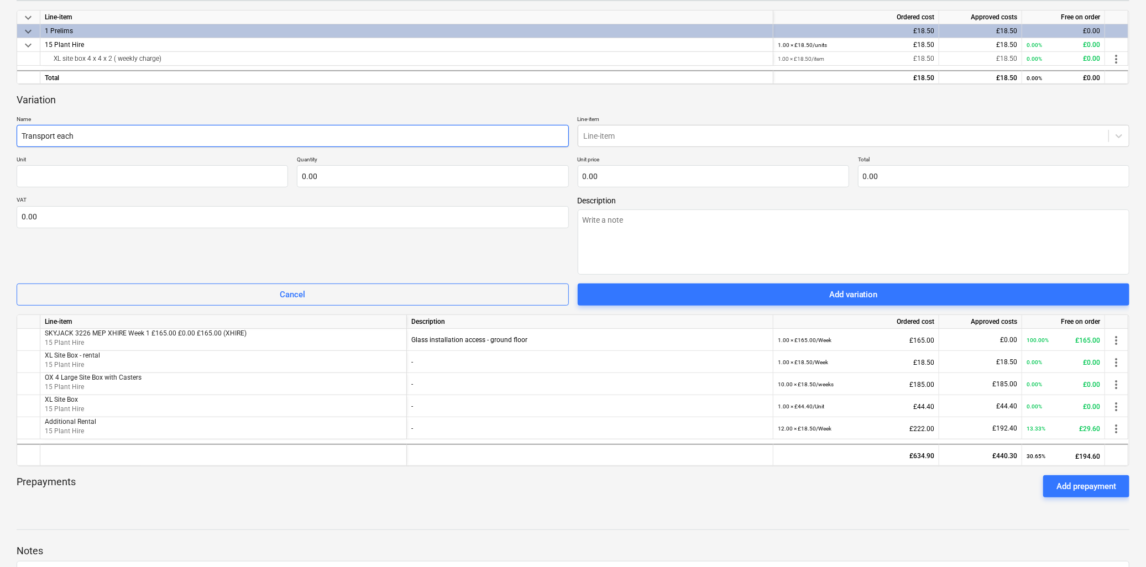
type input "Transport each"
type textarea "x"
type input "Transport each w"
type textarea "x"
type input "Transport each wa"
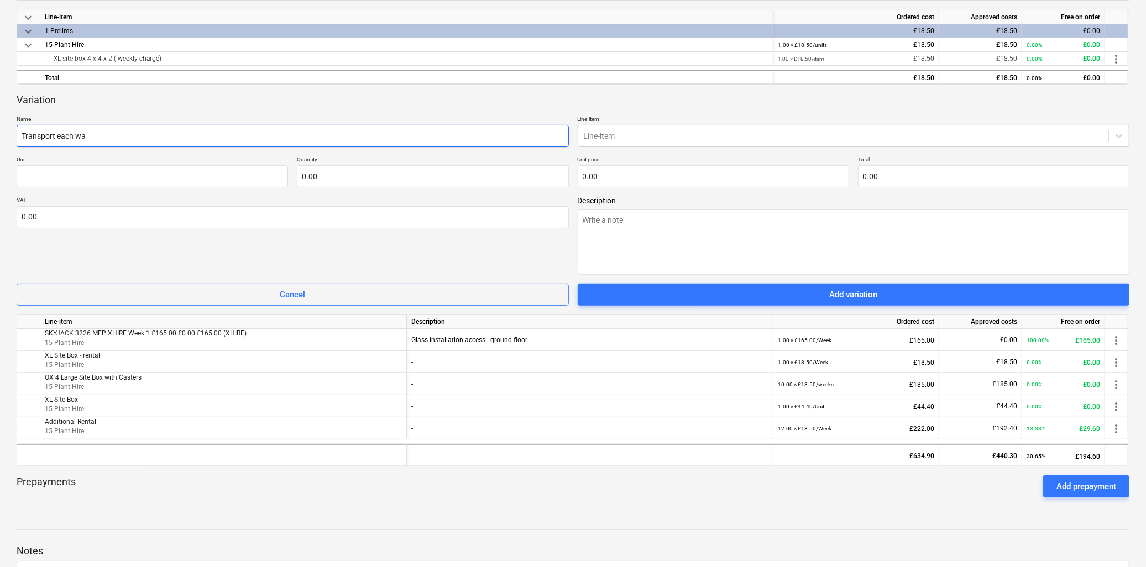
type textarea "x"
type input "Transport each way"
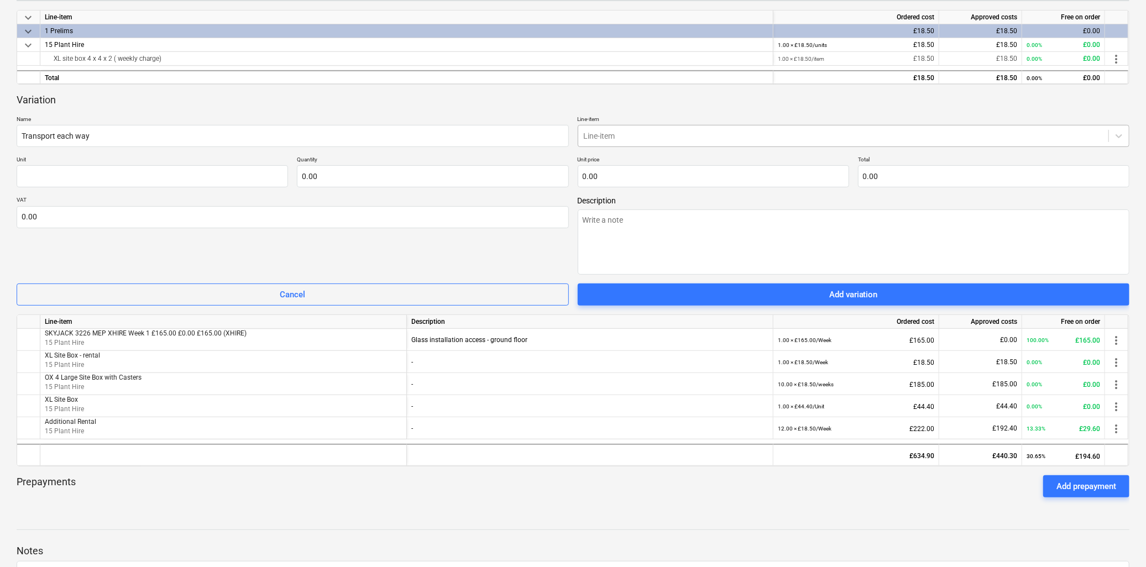
click at [588, 134] on div at bounding box center [844, 135] width 520 height 11
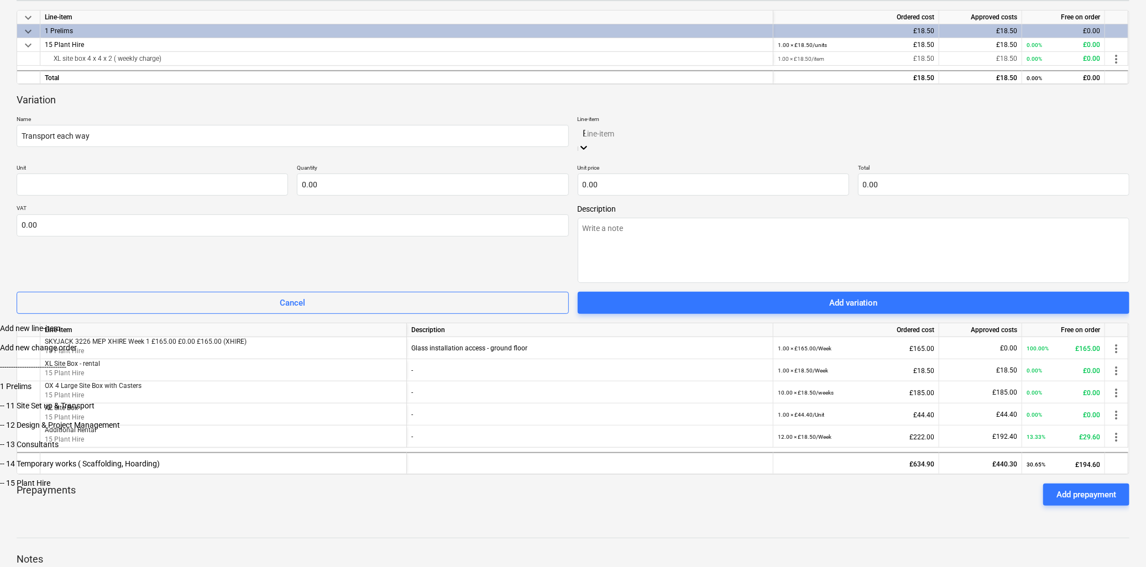
type input "Pla"
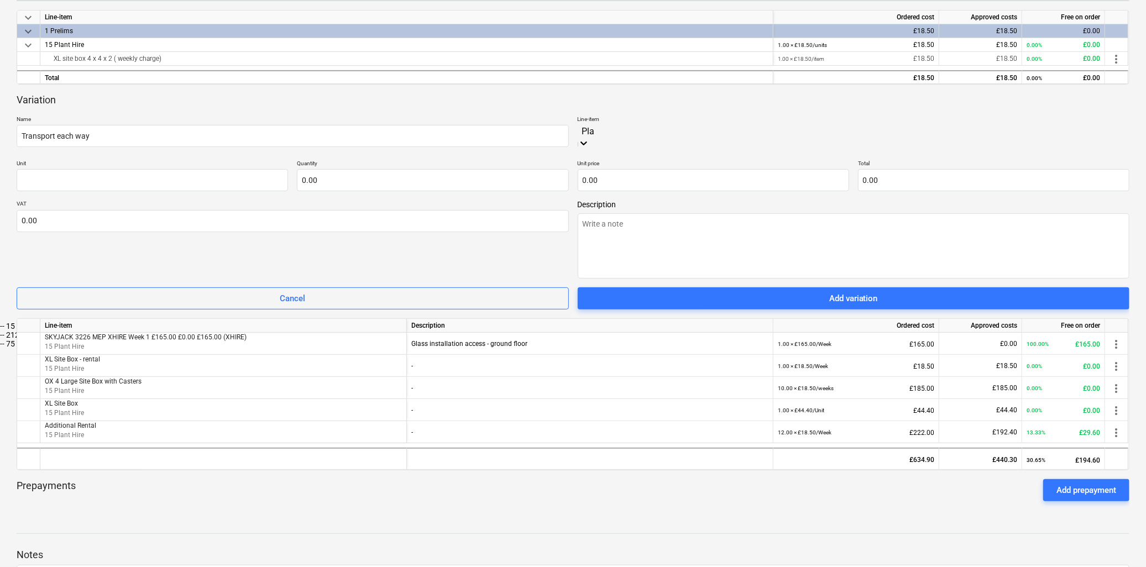
click at [614, 322] on div "-- 15 Plant Hire" at bounding box center [573, 326] width 1146 height 9
type textarea "x"
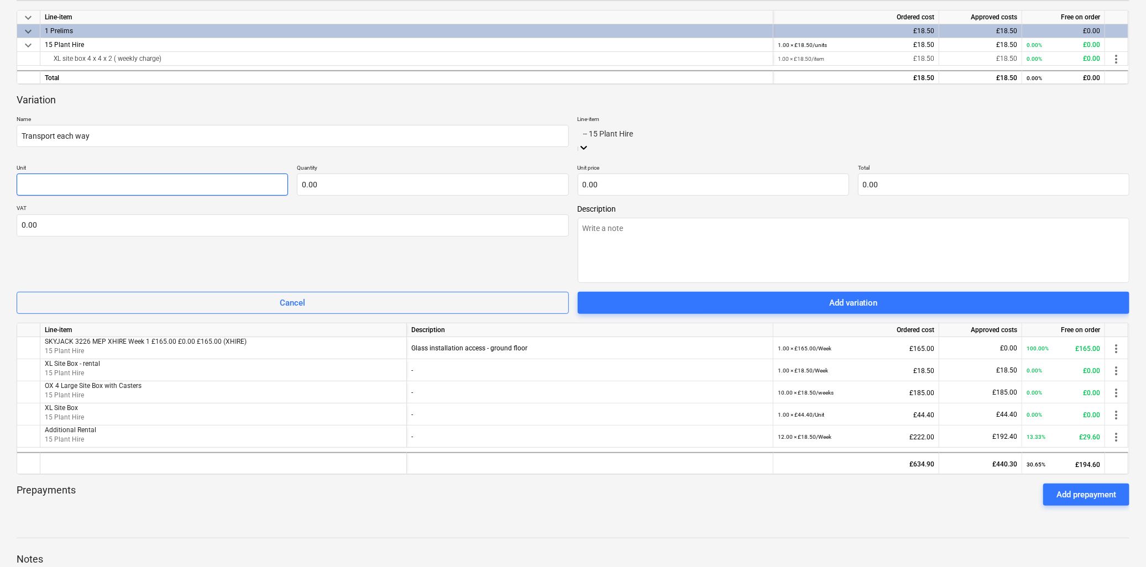
click at [133, 174] on input "text" at bounding box center [152, 185] width 271 height 22
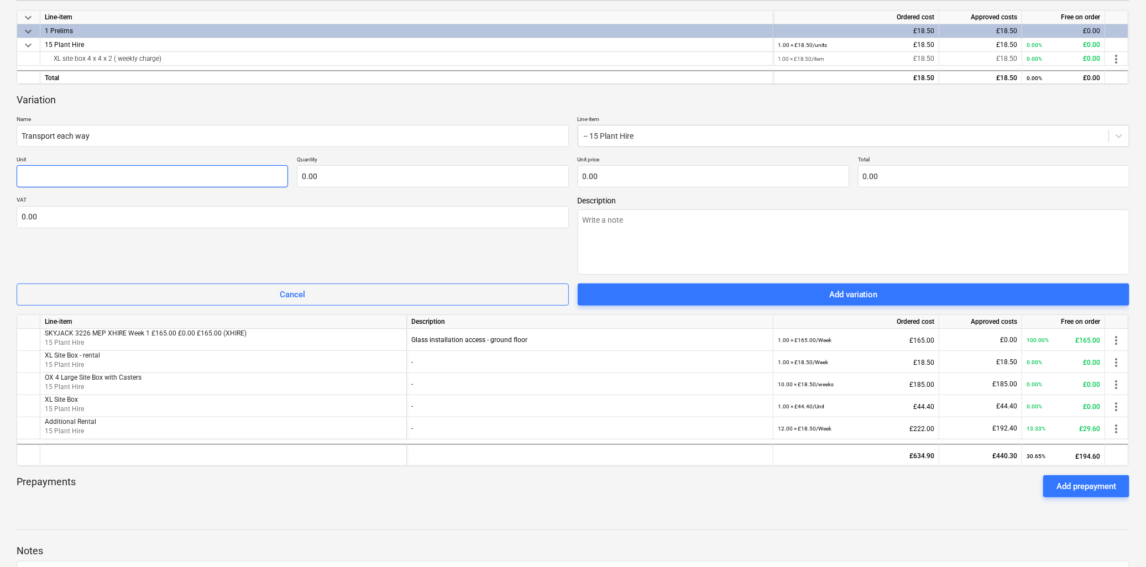
type textarea "x"
type input "U"
type textarea "x"
type input "Un"
type textarea "x"
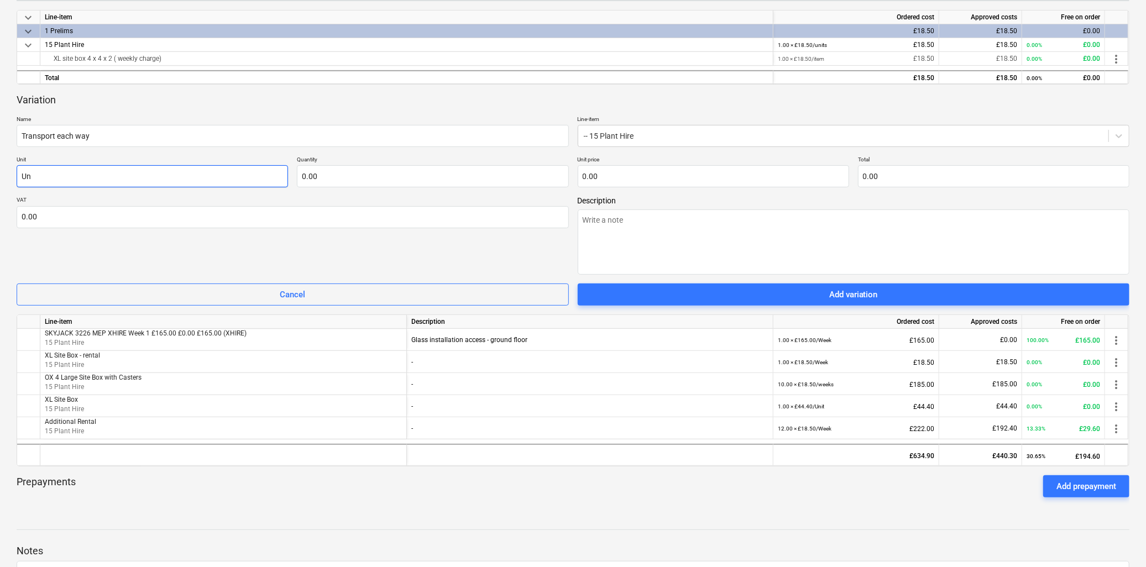
type input "Uni"
type textarea "x"
type input "Unit"
click at [335, 180] on input "text" at bounding box center [432, 176] width 271 height 22
type textarea "x"
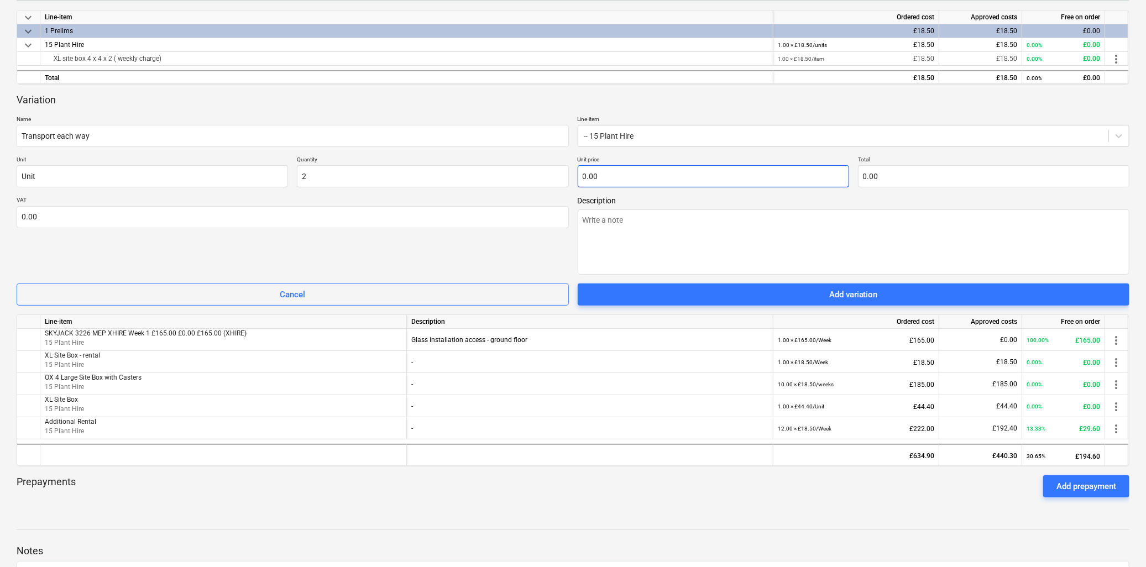
type input "2.00"
click at [690, 173] on input "text" at bounding box center [713, 176] width 271 height 22
type textarea "x"
type input "1"
type input "2.00"
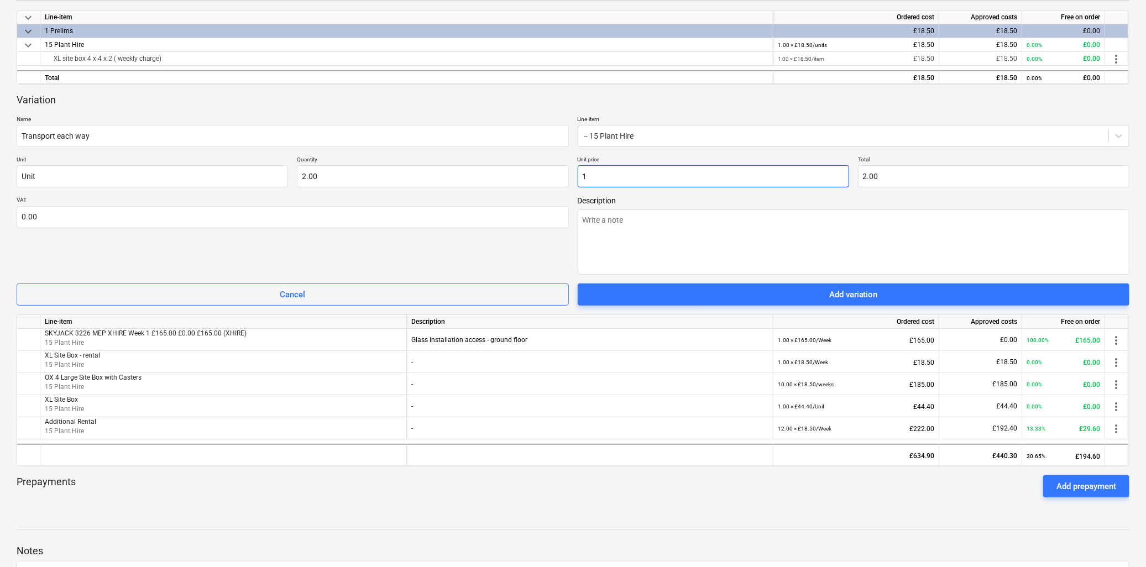
type textarea "x"
type input "11"
type input "22.00"
type textarea "x"
type input "115"
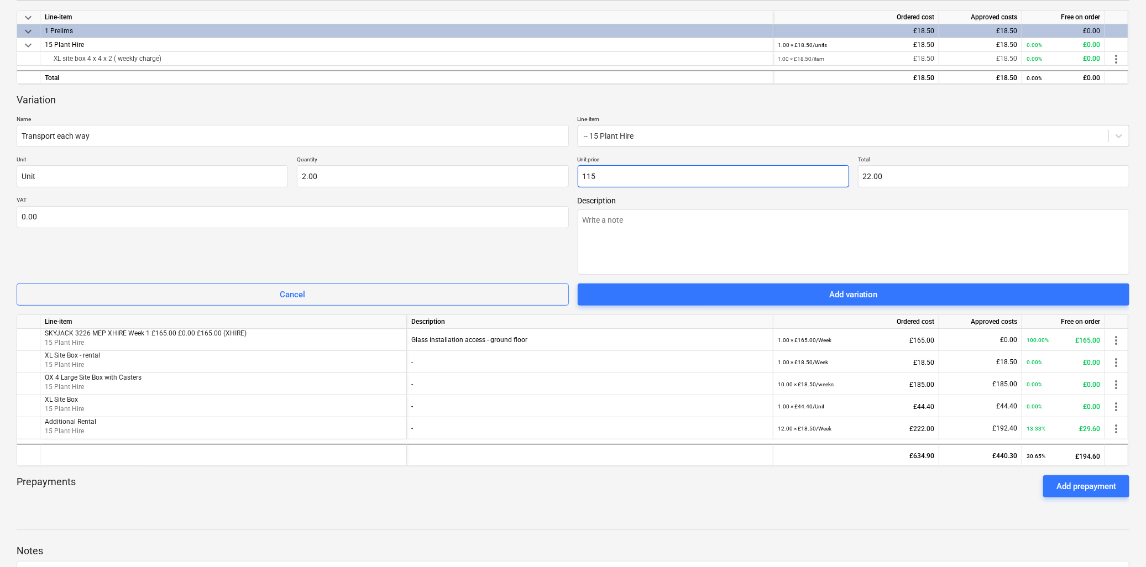
type input "230.00"
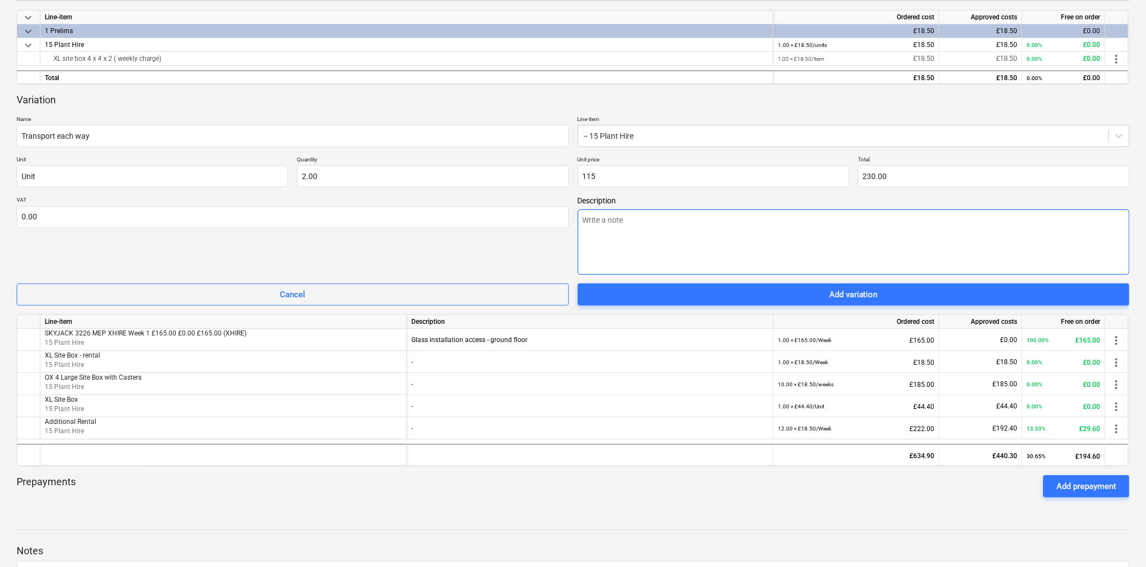
type input "115.00"
click at [673, 210] on textarea at bounding box center [854, 242] width 552 height 65
click at [675, 231] on textarea at bounding box center [854, 242] width 552 height 65
paste textarea "Glass installation access - ground floor"
type textarea "x"
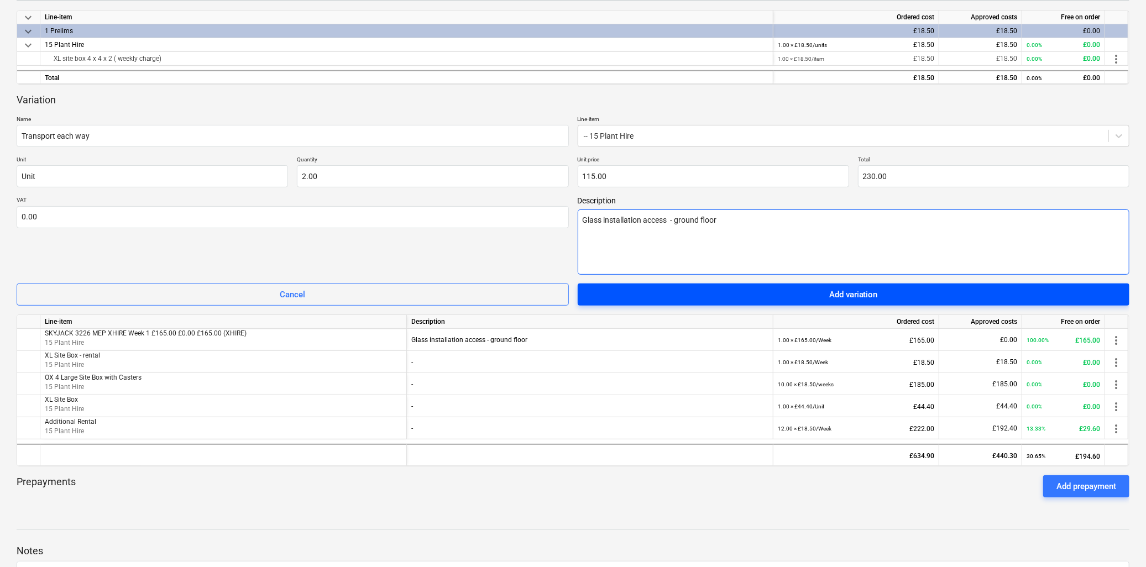
type textarea "Glass installation access - ground floor"
click at [847, 295] on div "Add variation" at bounding box center [853, 295] width 49 height 14
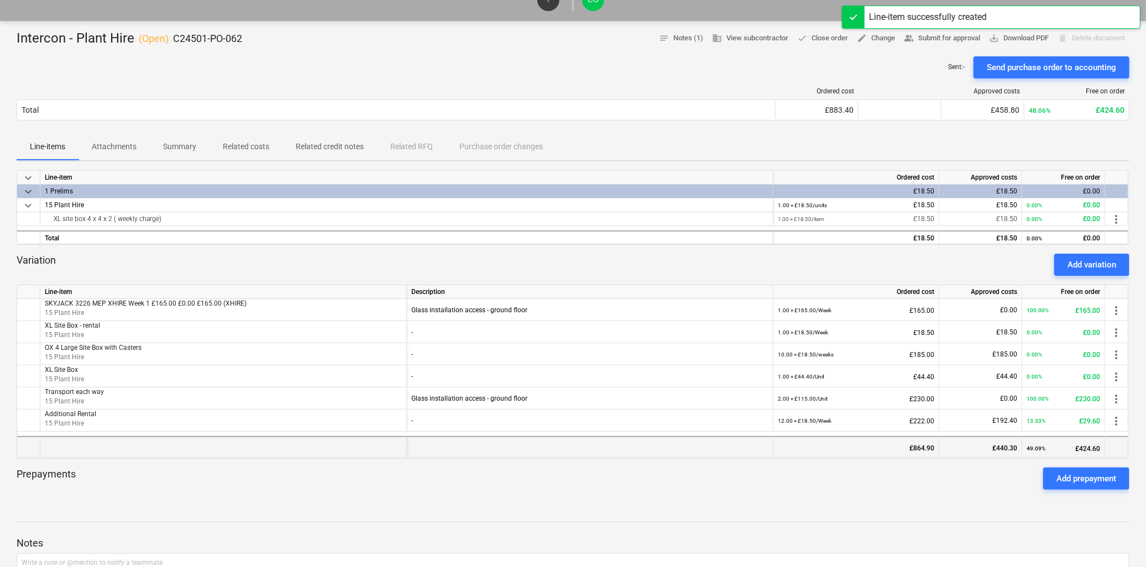
scroll to position [0, 0]
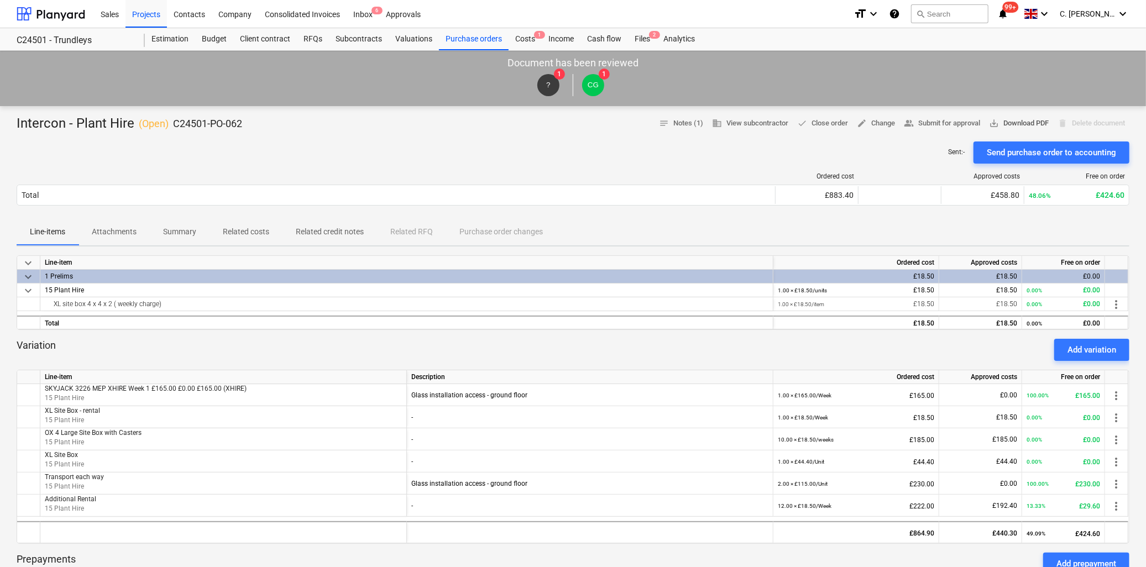
click at [1030, 120] on span "save_alt Download PDF" at bounding box center [1019, 123] width 60 height 13
click at [57, 3] on div at bounding box center [51, 14] width 69 height 28
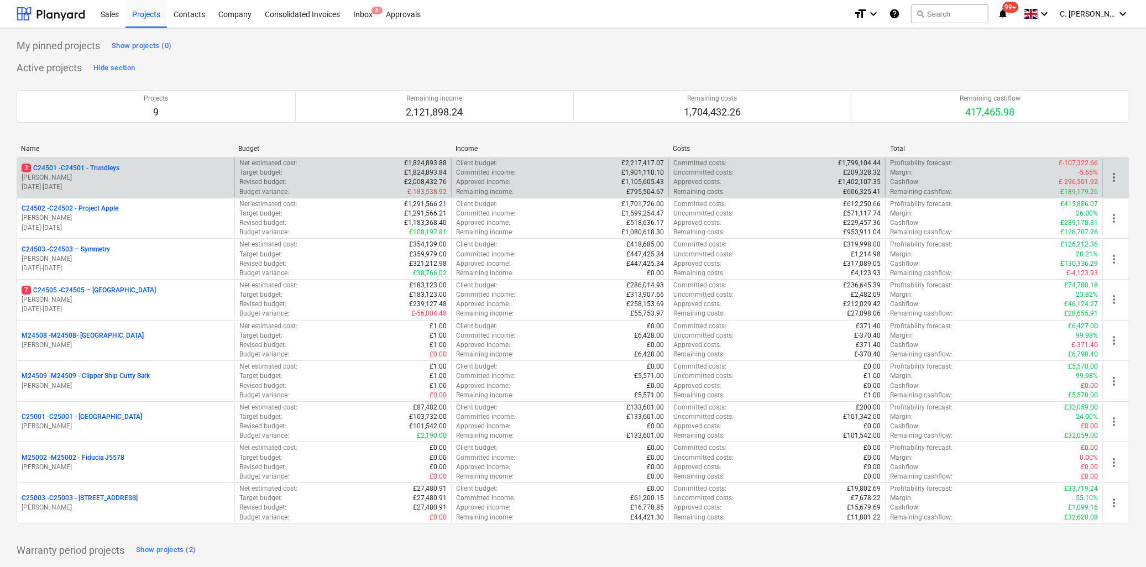
click at [106, 175] on p "[PERSON_NAME]" at bounding box center [126, 177] width 208 height 9
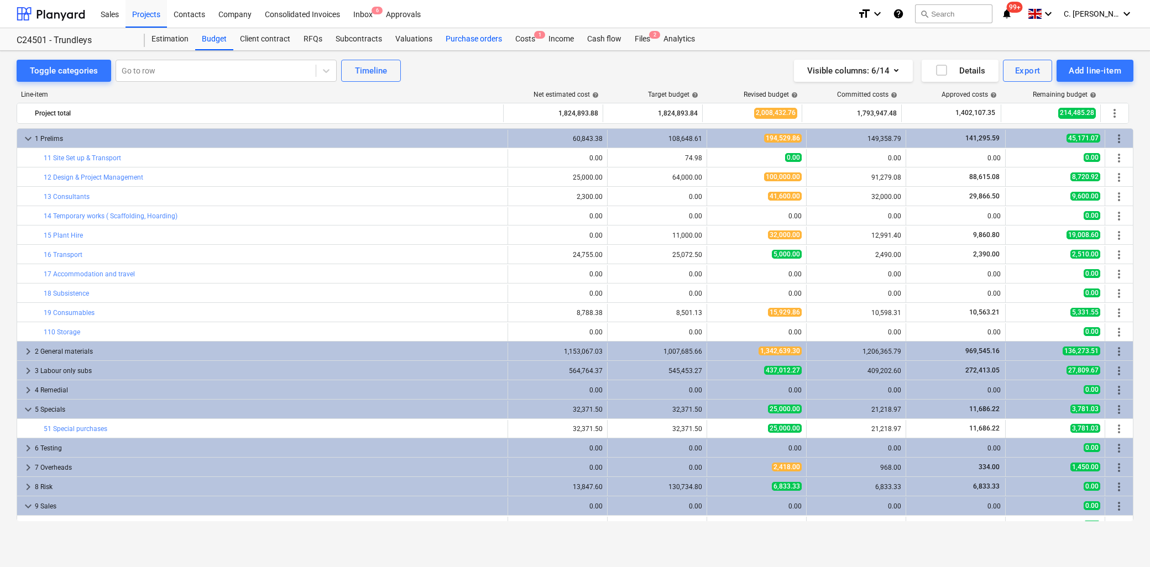
click at [462, 39] on div "Purchase orders" at bounding box center [474, 39] width 70 height 22
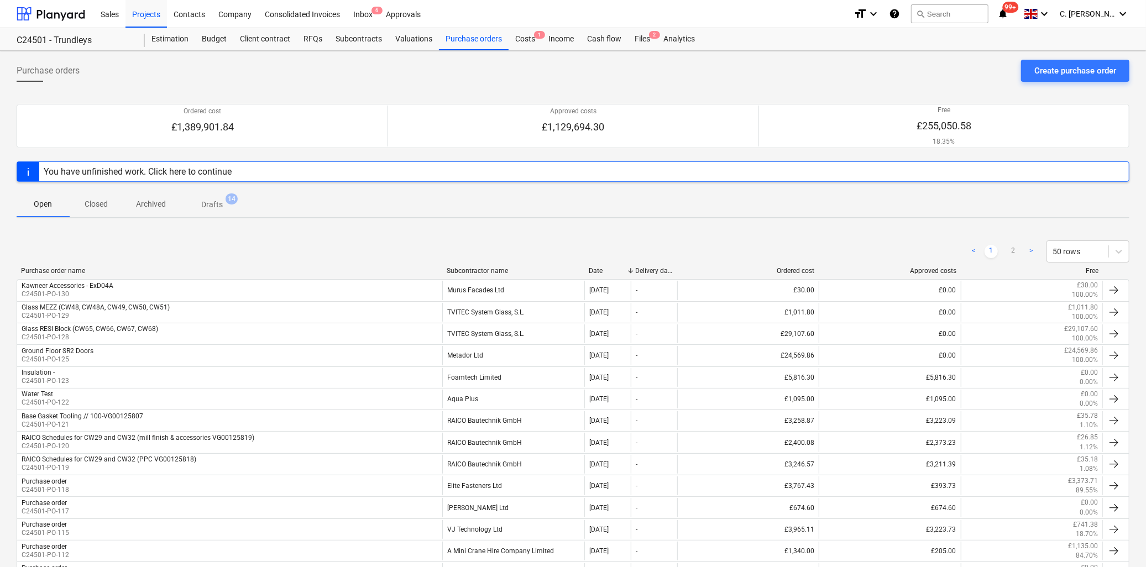
click at [487, 271] on div "Subcontractor name" at bounding box center [513, 271] width 133 height 8
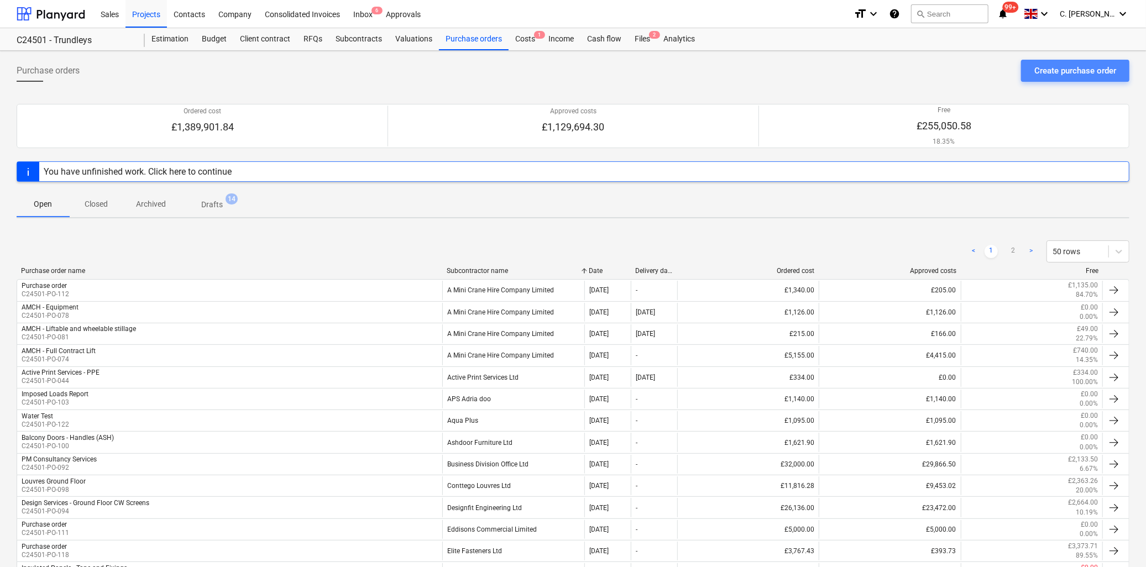
click at [1061, 70] on div "Create purchase order" at bounding box center [1076, 71] width 82 height 14
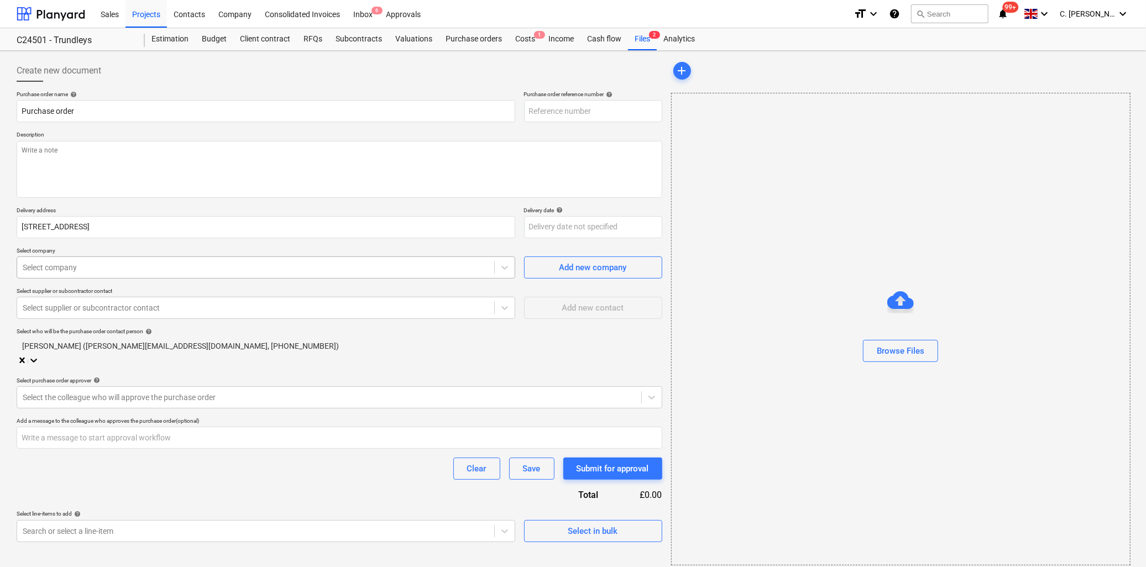
type textarea "x"
type input "C24501-PO-131"
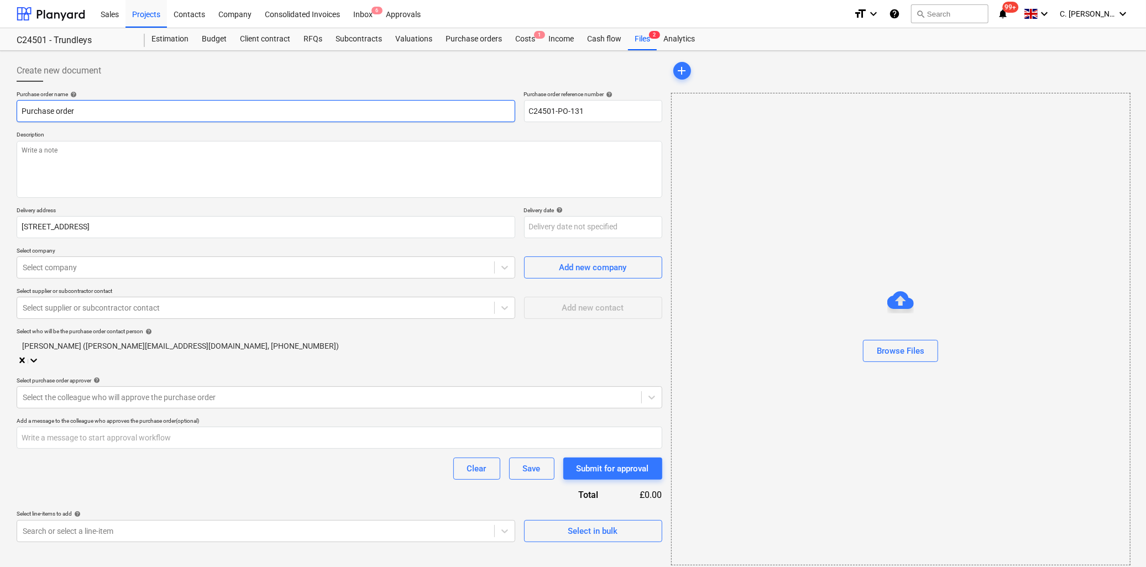
drag, startPoint x: 93, startPoint y: 119, endPoint x: 111, endPoint y: 117, distance: 17.8
click at [93, 119] on input "Purchase order" at bounding box center [266, 111] width 499 height 22
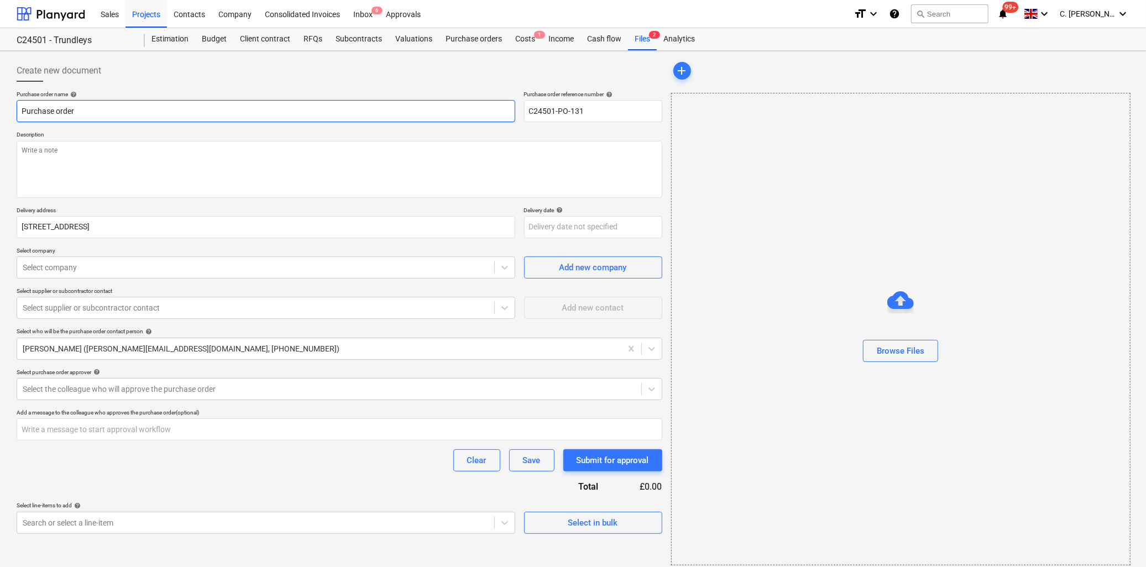
drag, startPoint x: 69, startPoint y: 107, endPoint x: -138, endPoint y: 121, distance: 206.7
click at [0, 121] on html "Sales Projects Contacts Company Consolidated Invoices Inbox 6 Approvals format_…" at bounding box center [573, 283] width 1146 height 567
type textarea "x"
type input "R"
type textarea "x"
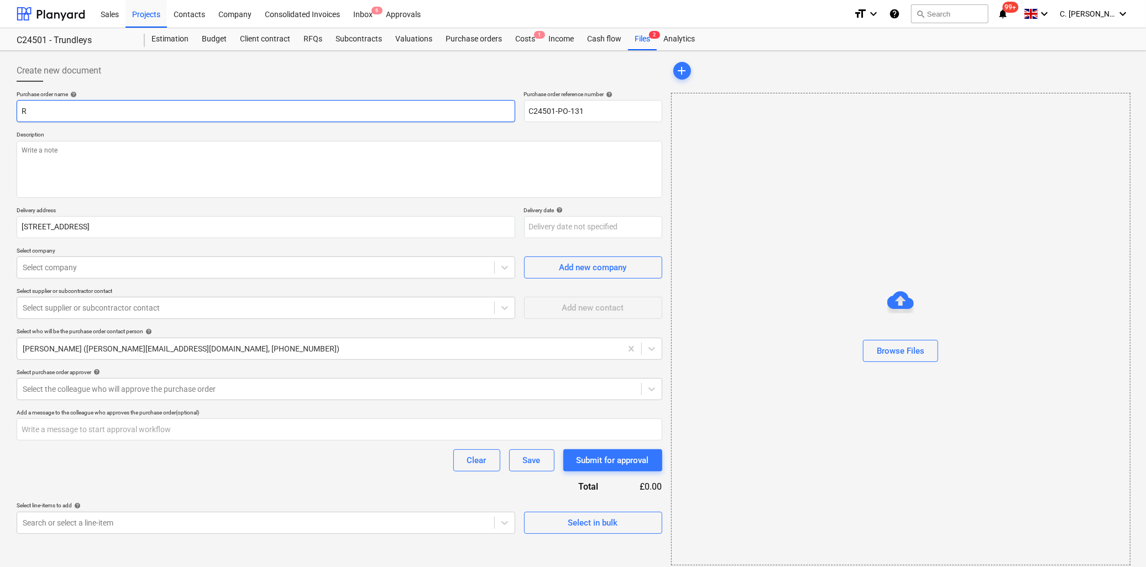
type input "RE"
type textarea "x"
type input "RES"
type textarea "x"
type input "RESI"
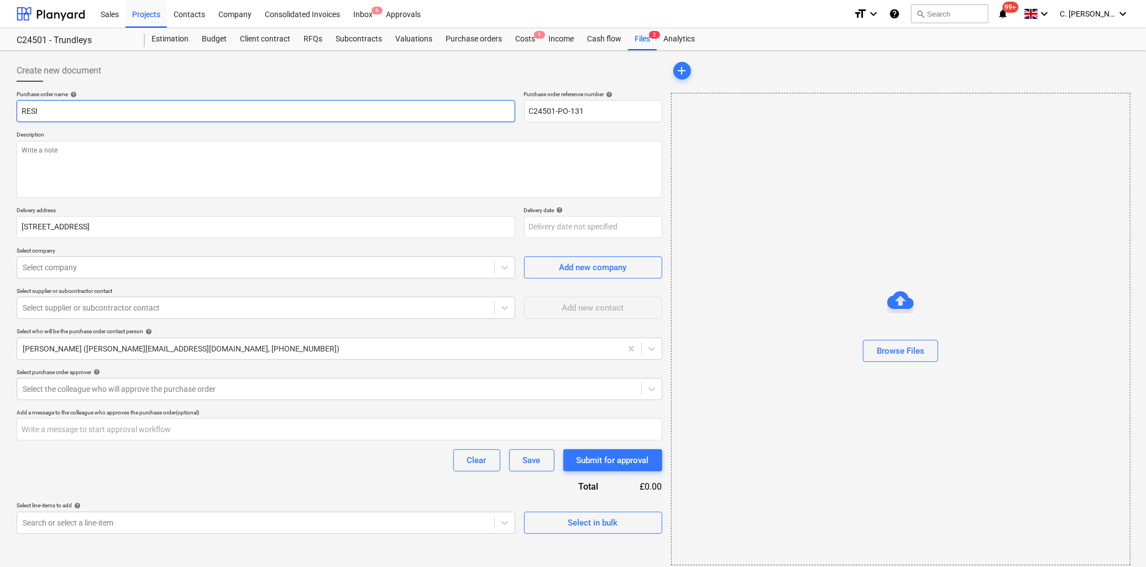
type textarea "x"
type input "RESI"
type textarea "x"
type input "RESI V"
type textarea "x"
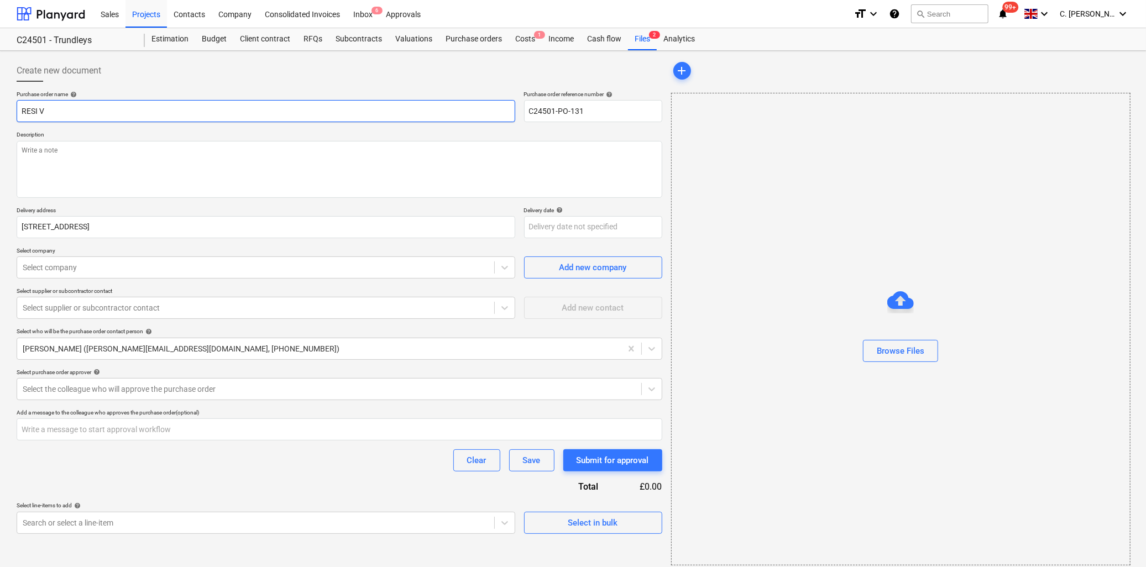
type input "RESI VE"
type textarea "x"
type input "RESI VEN"
type textarea "x"
type input "RESI VENT"
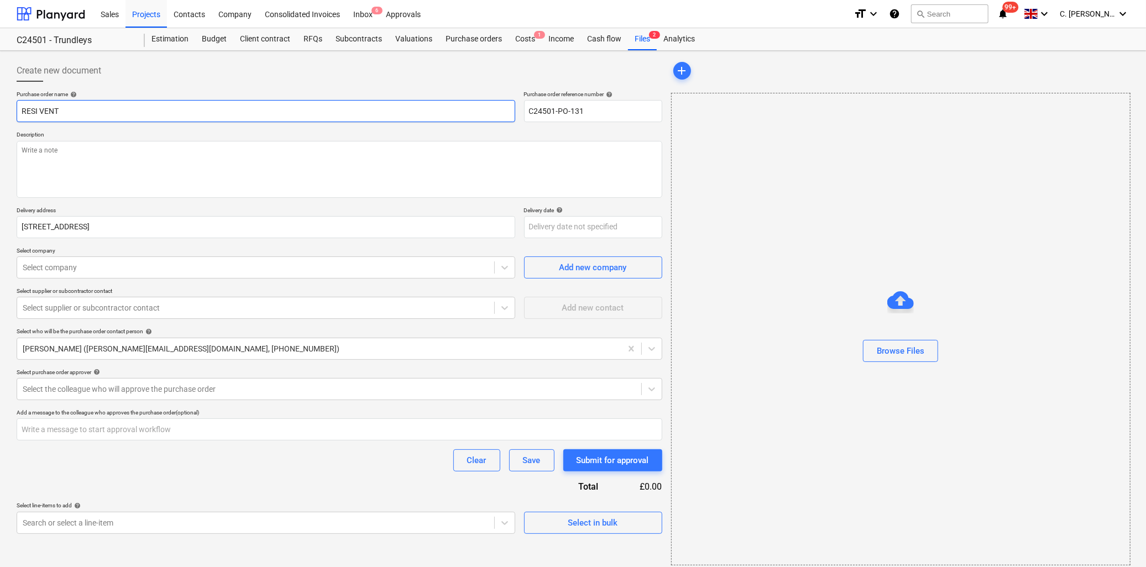
type textarea "x"
type input "RESI VENTS"
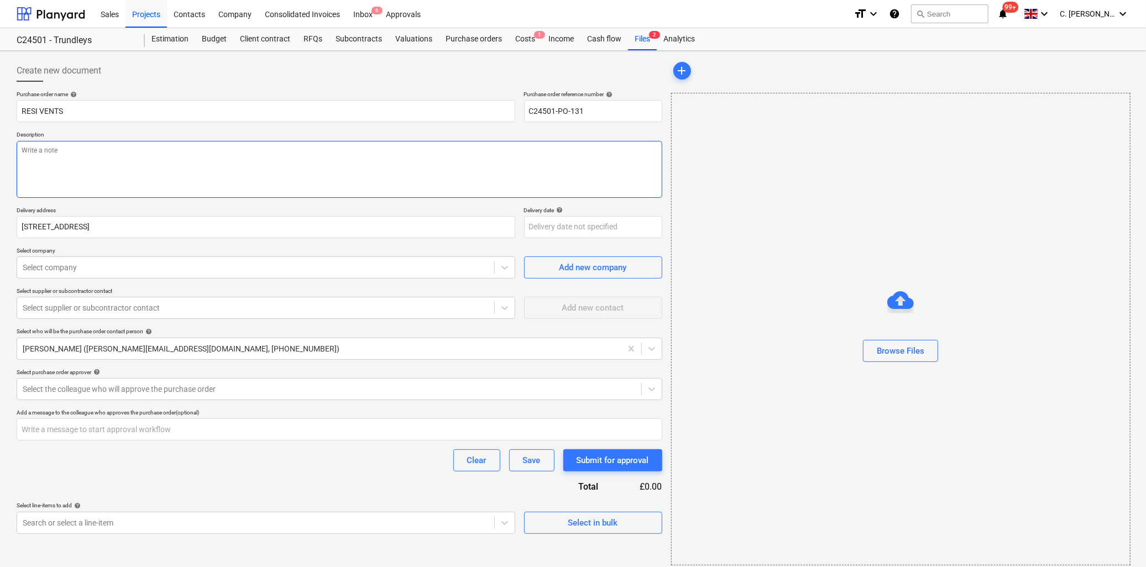
click at [67, 147] on textarea at bounding box center [340, 169] width 646 height 57
type textarea "x"
